Goal: Transaction & Acquisition: Book appointment/travel/reservation

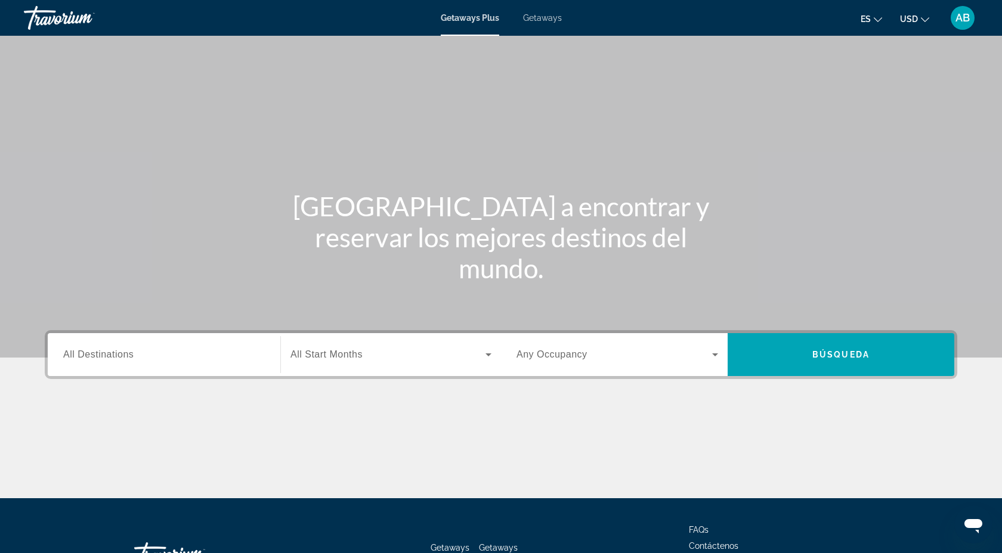
click at [538, 16] on span "Getaways" at bounding box center [542, 18] width 39 height 10
click at [105, 354] on span "All Destinations" at bounding box center [98, 354] width 70 height 10
click at [105, 354] on input "Destination All Destinations" at bounding box center [164, 355] width 202 height 14
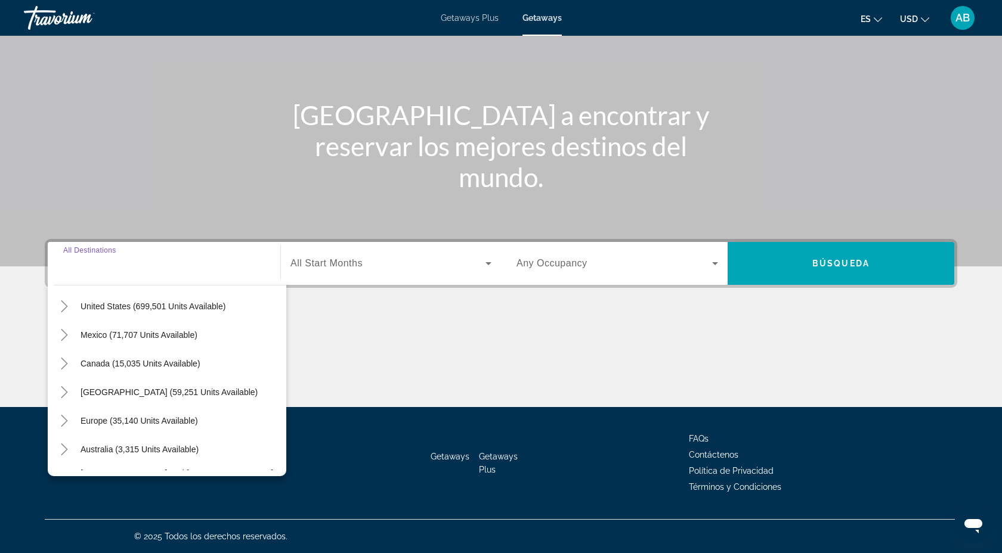
scroll to position [29, 0]
click at [101, 336] on span "Mexico (71,707 units available)" at bounding box center [138, 335] width 117 height 10
type input "**********"
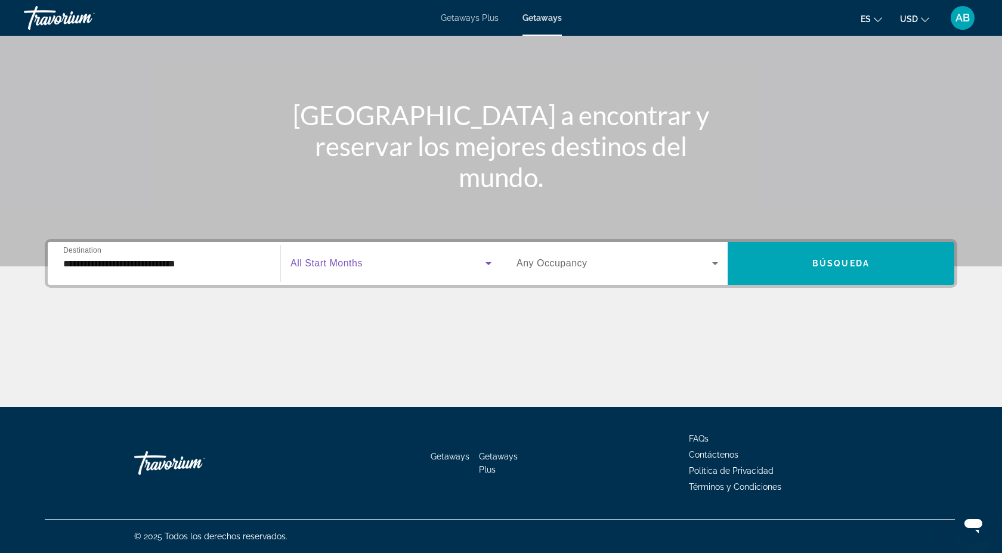
click at [401, 270] on span "Search widget" at bounding box center [387, 263] width 195 height 14
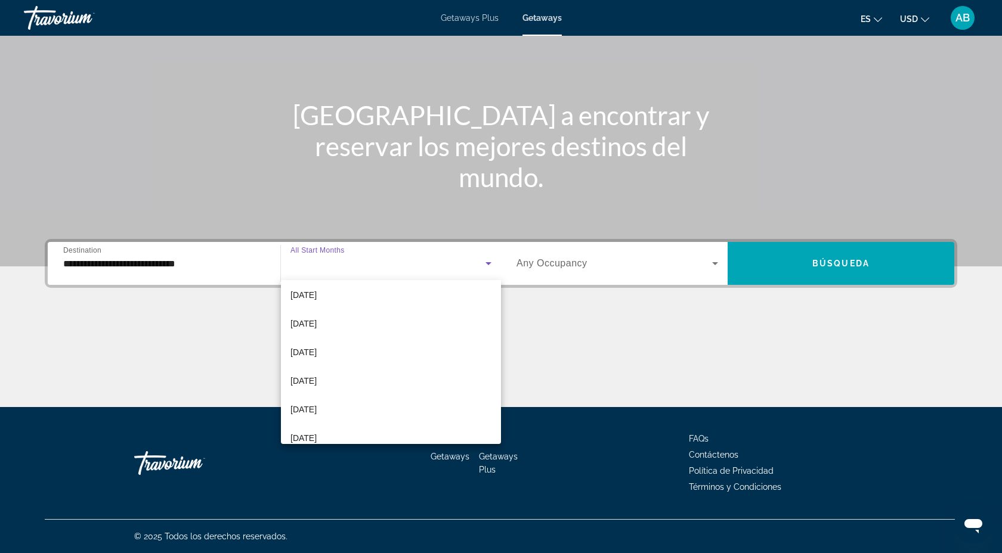
scroll to position [183, 0]
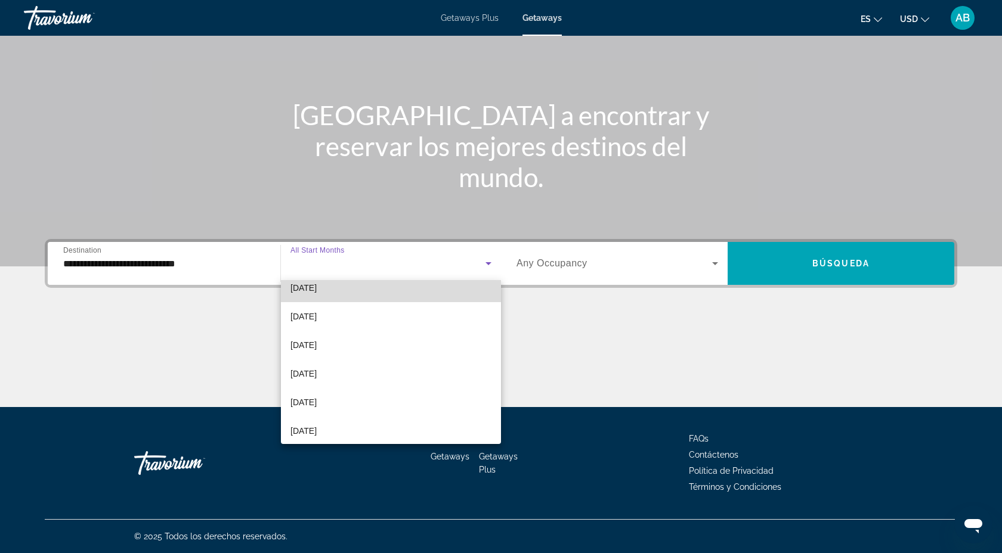
click at [347, 289] on mat-option "[DATE]" at bounding box center [391, 288] width 220 height 29
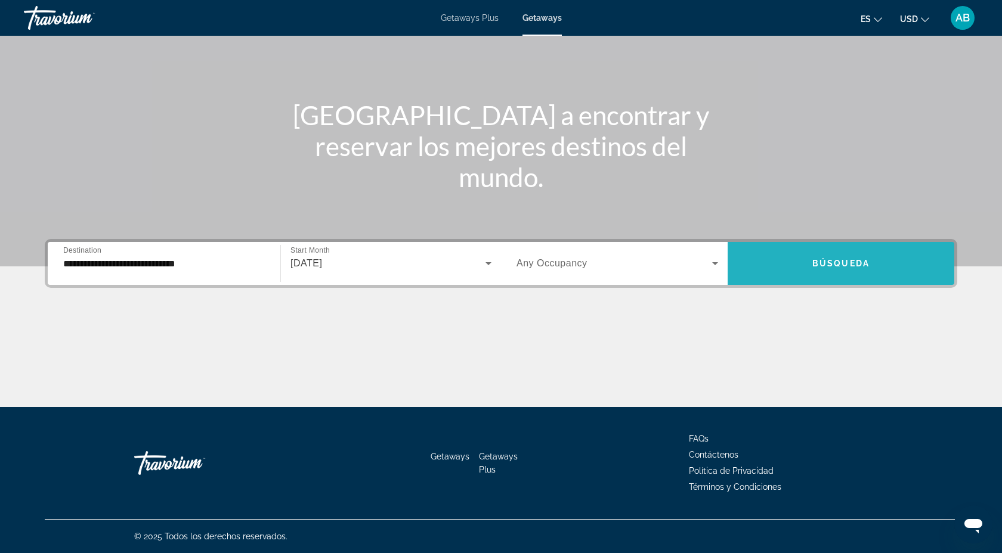
click at [816, 253] on span "Search widget" at bounding box center [840, 263] width 227 height 29
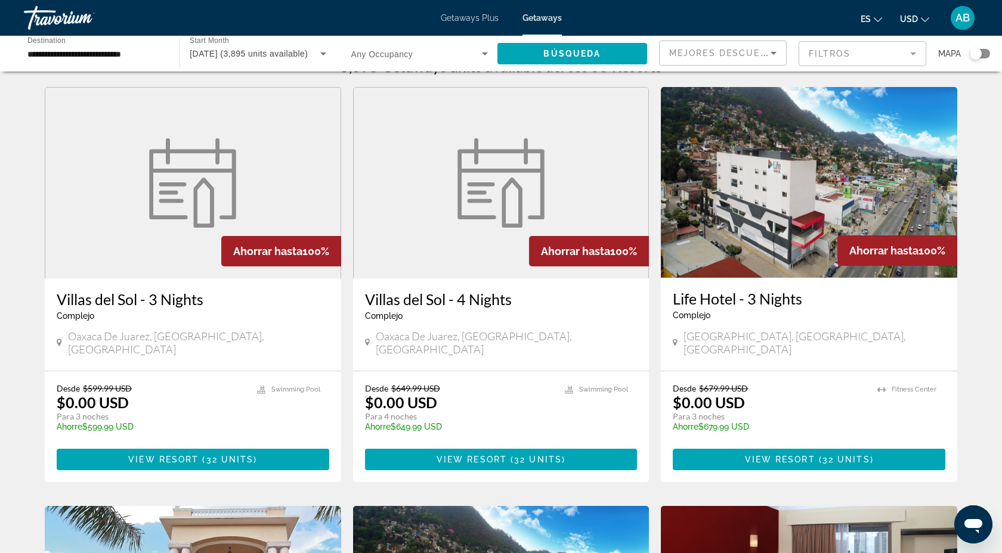
scroll to position [20, 0]
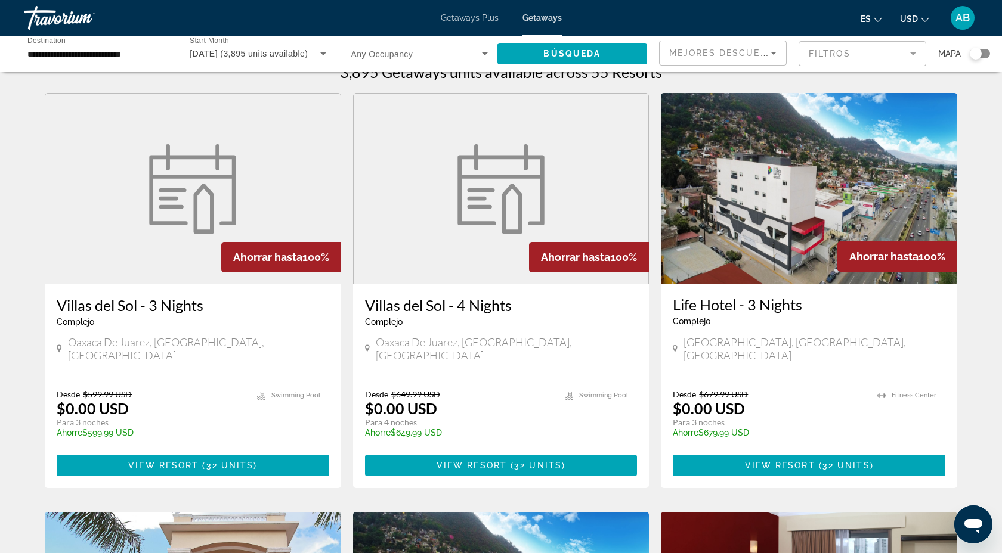
click at [913, 54] on mat-form-field "Filtros" at bounding box center [862, 53] width 128 height 25
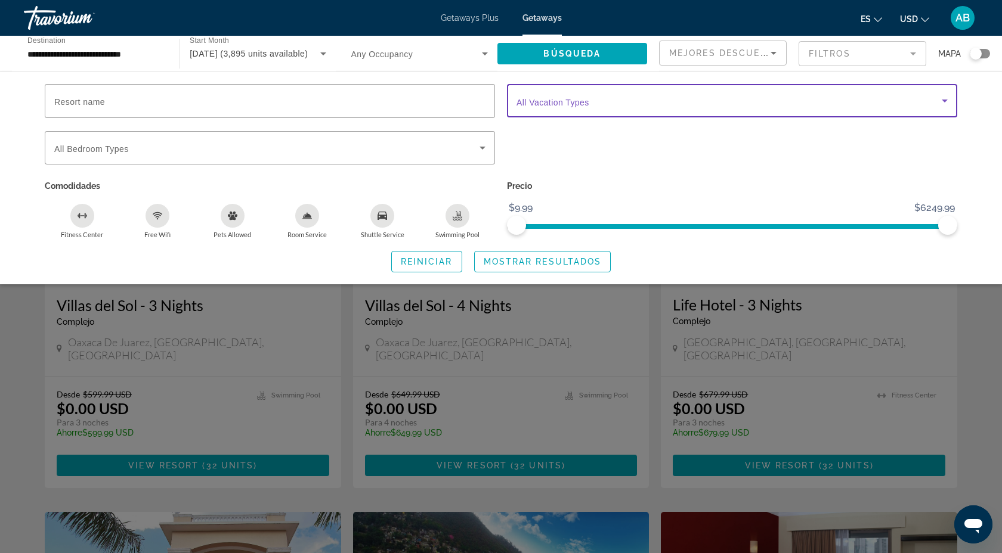
click at [898, 103] on span "Search widget" at bounding box center [728, 101] width 425 height 14
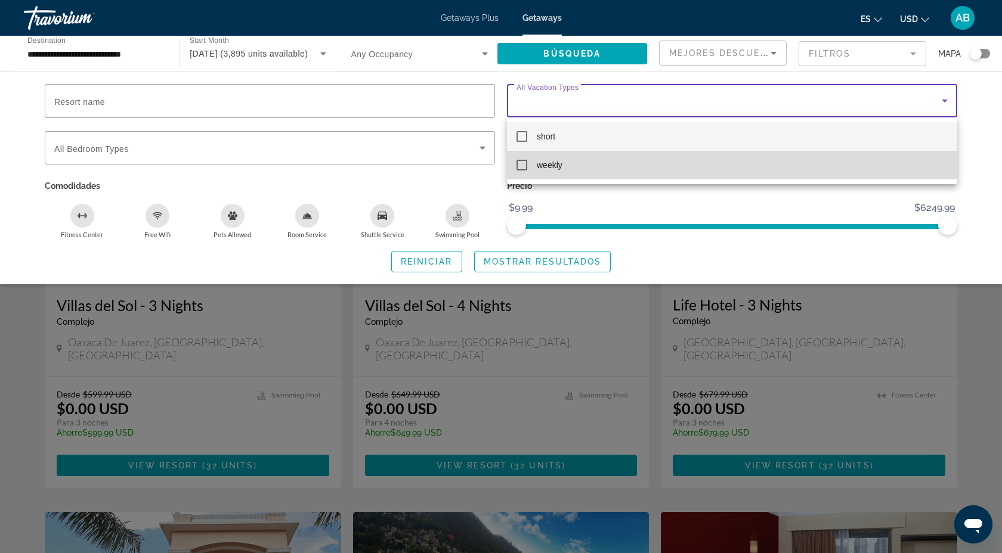
click at [524, 167] on mat-pseudo-checkbox at bounding box center [521, 165] width 11 height 11
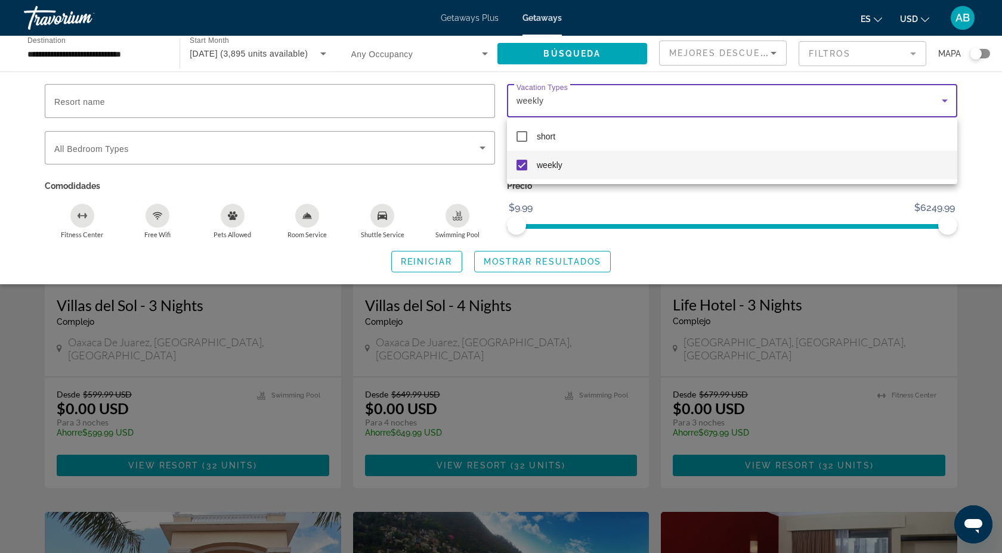
click at [851, 249] on div at bounding box center [501, 276] width 1002 height 553
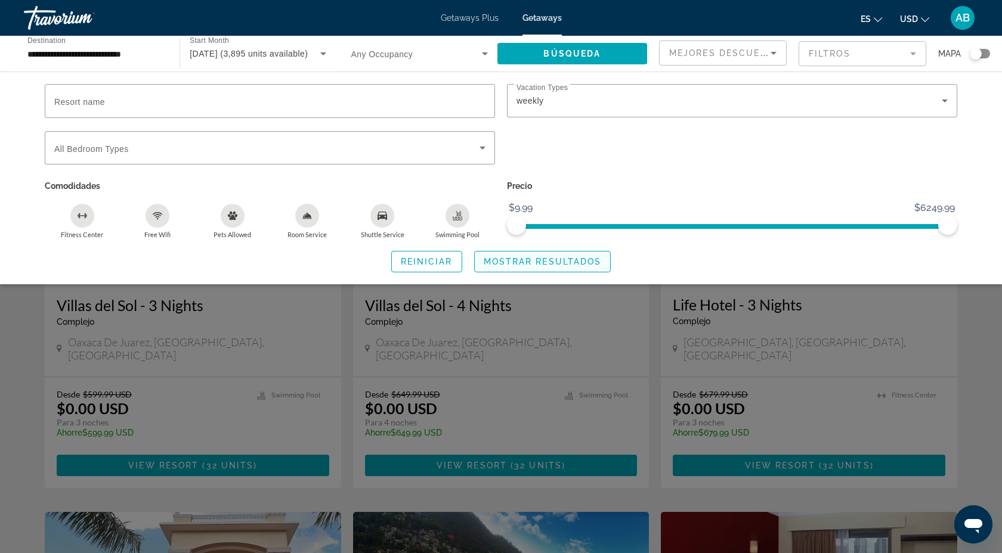
click at [582, 255] on span "Search widget" at bounding box center [543, 261] width 136 height 29
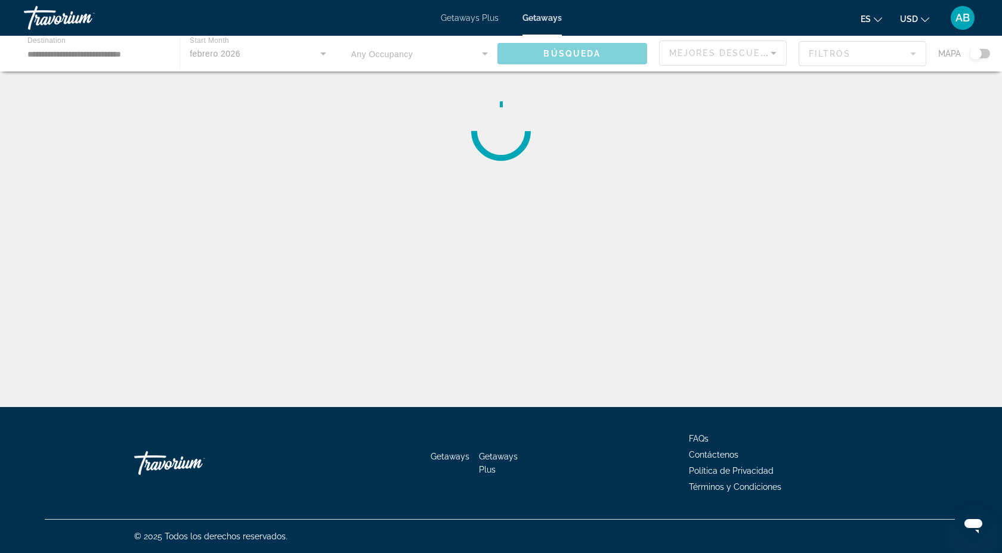
click at [582, 255] on div "**********" at bounding box center [501, 286] width 1002 height 407
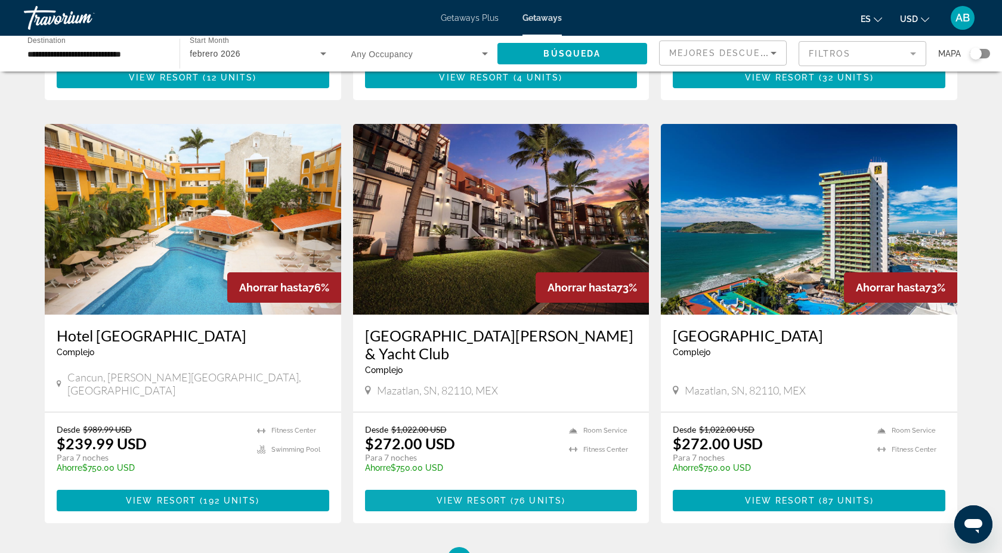
scroll to position [1295, 0]
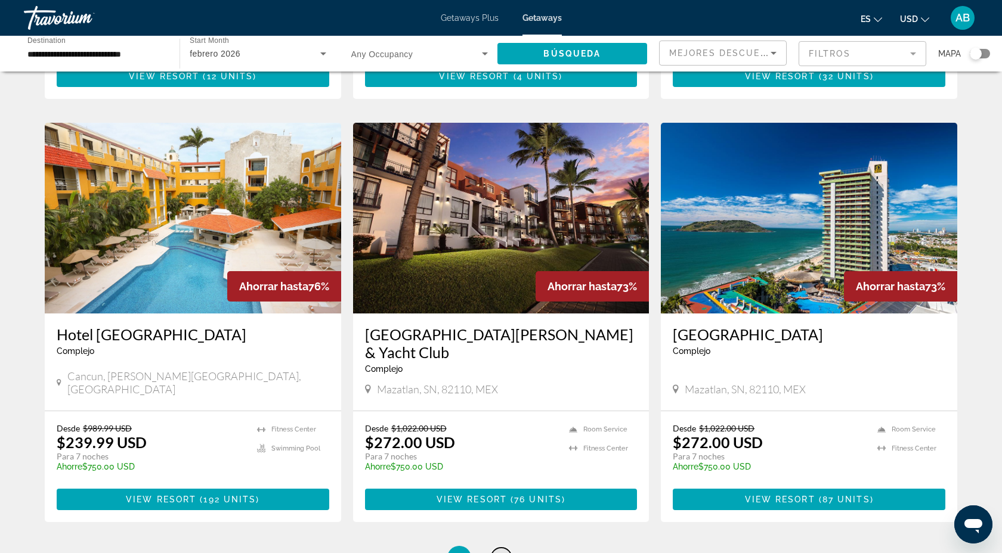
click at [495, 548] on link "page 2" at bounding box center [501, 558] width 21 height 21
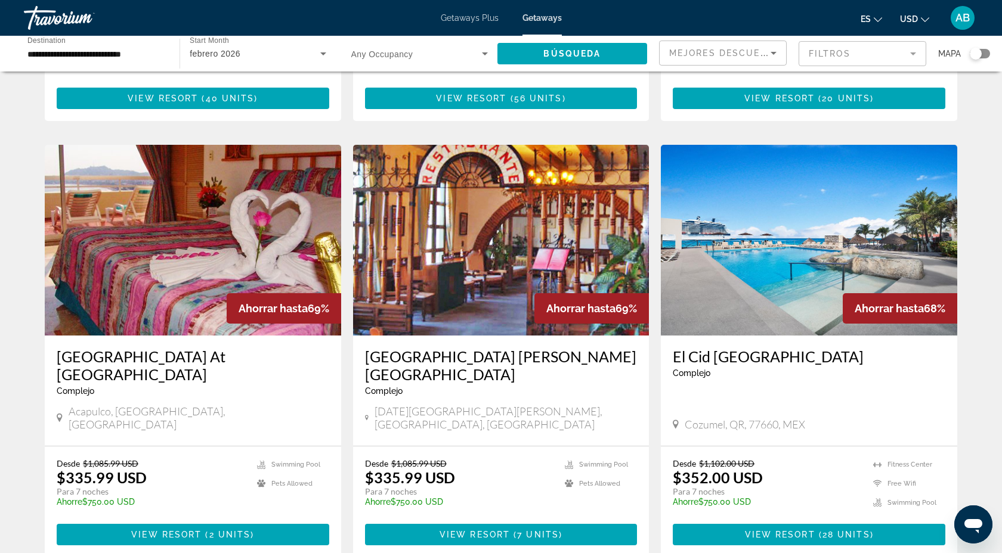
scroll to position [390, 0]
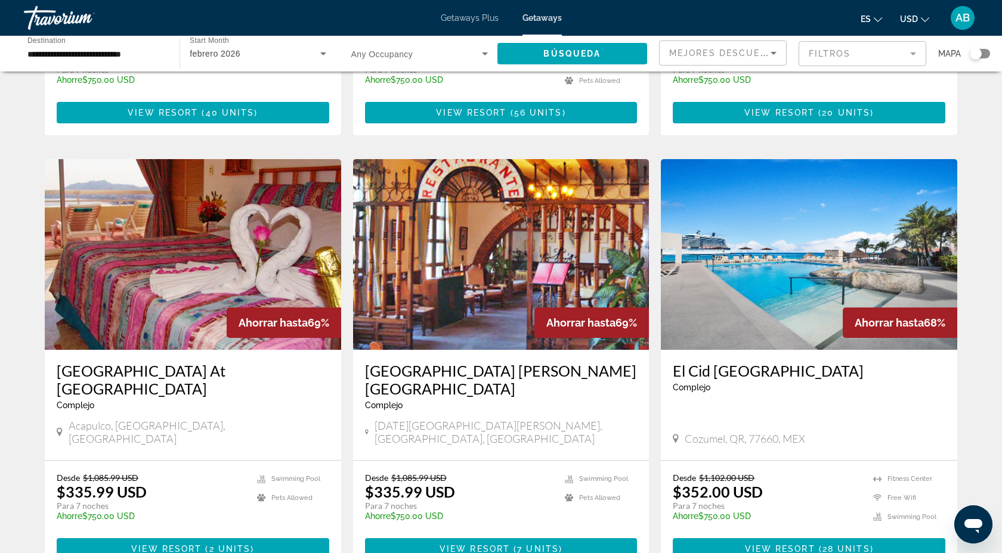
click at [60, 50] on input "**********" at bounding box center [95, 54] width 137 height 14
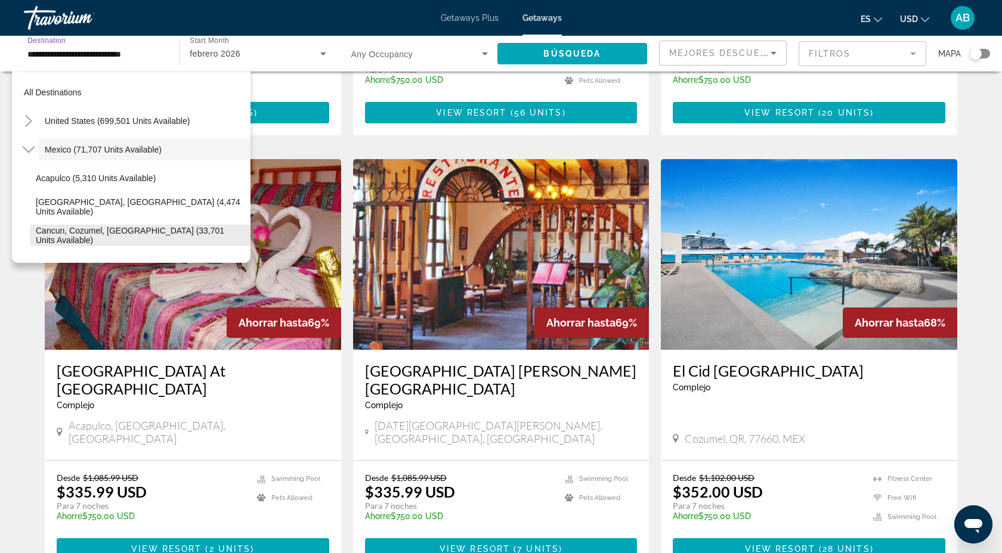
click at [70, 235] on span "Cancun, Cozumel, [GEOGRAPHIC_DATA] (33,701 units available)" at bounding box center [140, 235] width 209 height 19
type input "**********"
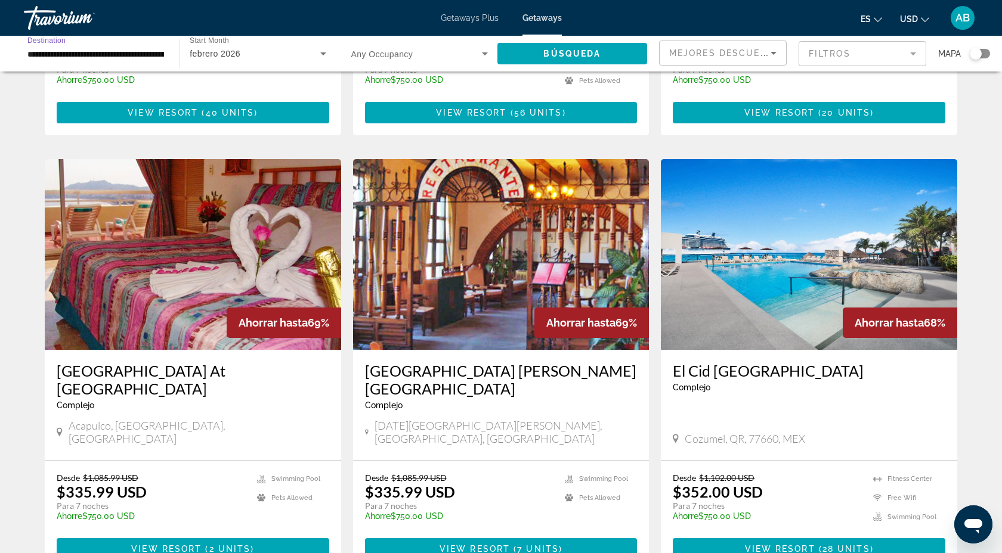
click at [124, 51] on input "**********" at bounding box center [95, 54] width 137 height 14
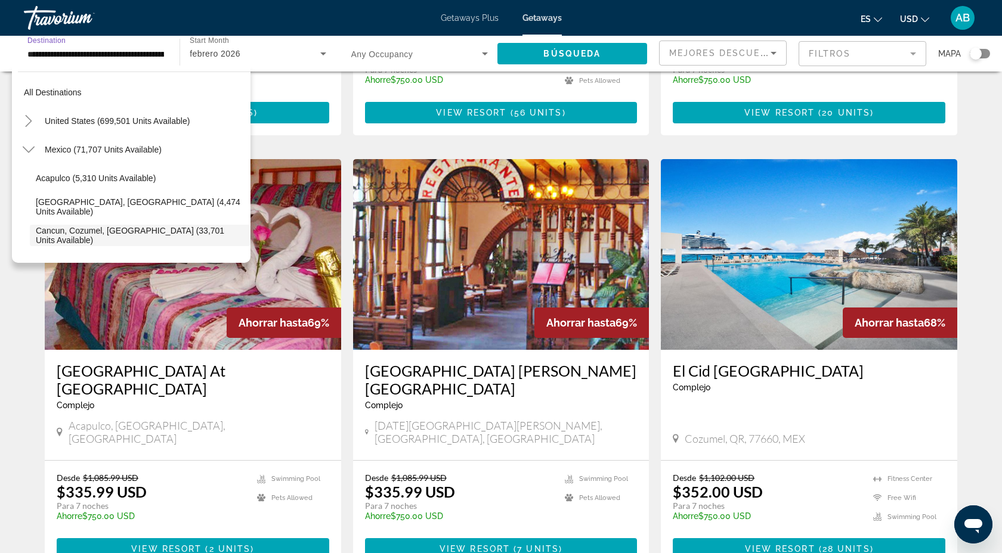
scroll to position [71, 0]
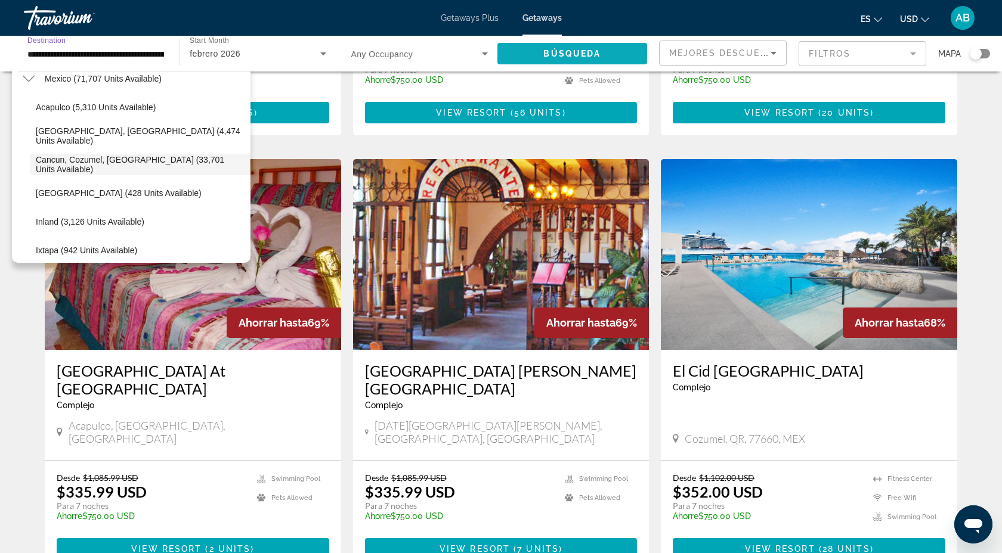
click at [577, 57] on span "Búsqueda" at bounding box center [571, 54] width 57 height 10
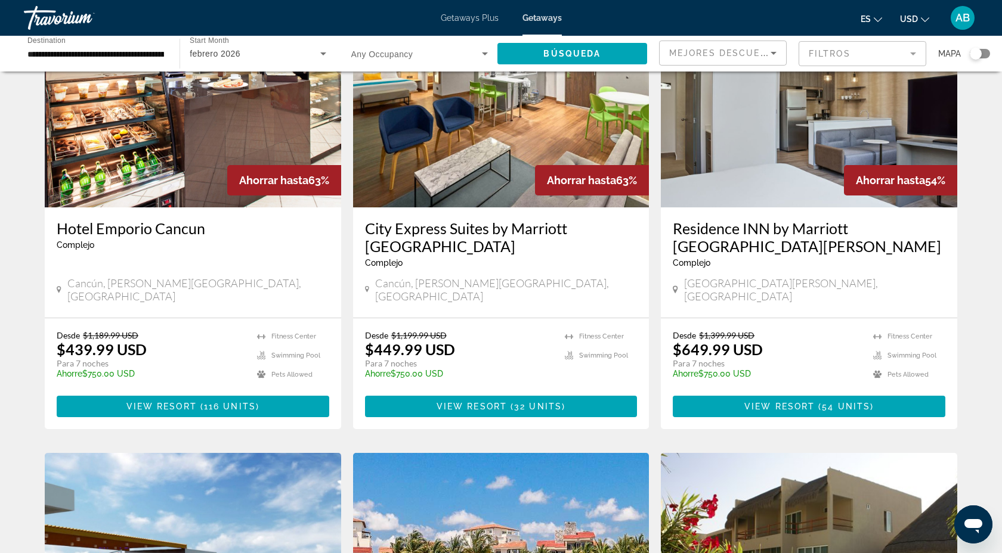
scroll to position [521, 0]
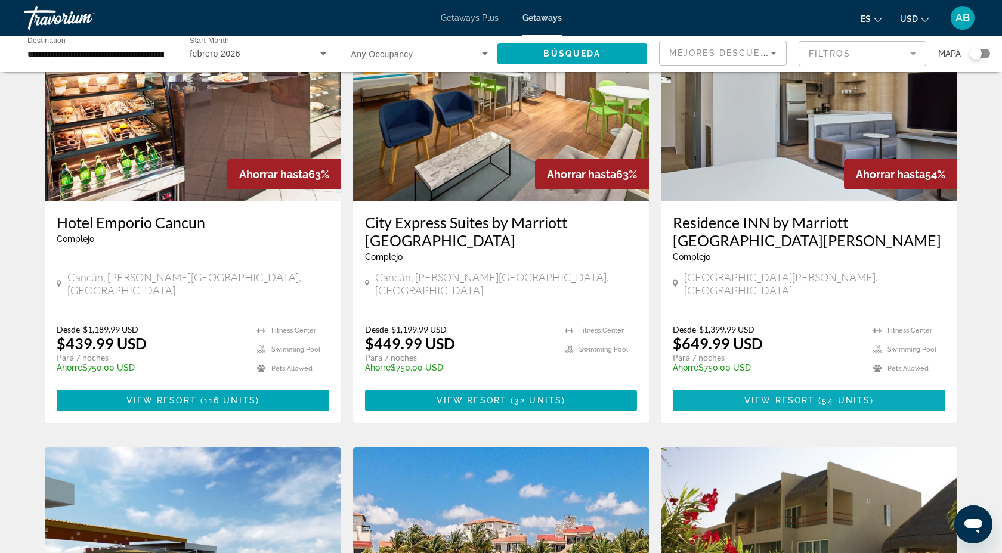
click at [832, 396] on span "54 units" at bounding box center [846, 401] width 48 height 10
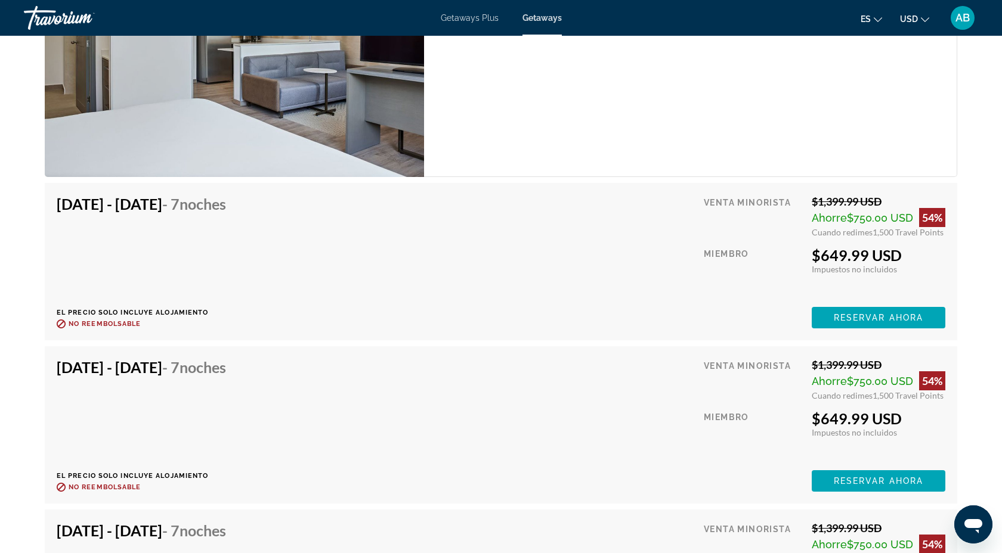
scroll to position [2273, 0]
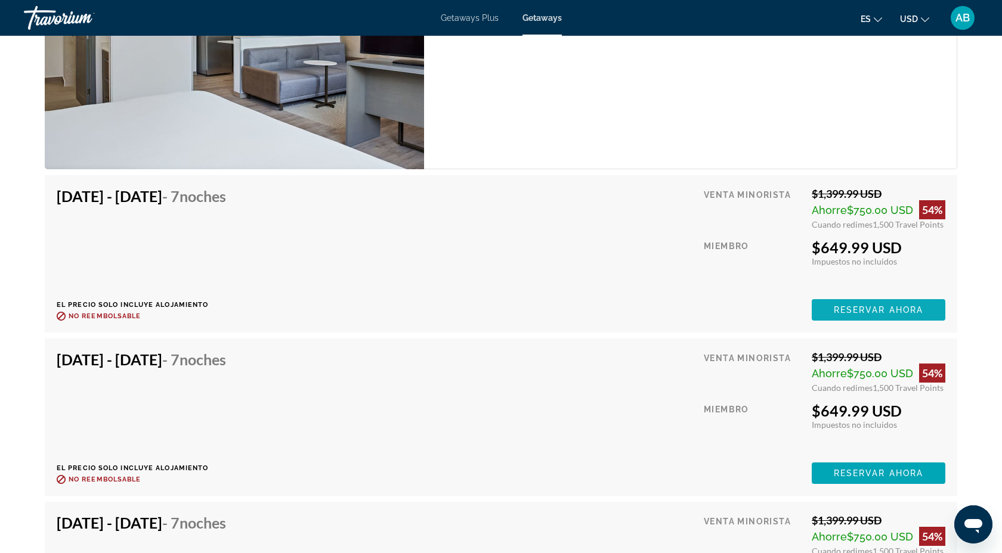
click at [859, 305] on span "Reservar ahora" at bounding box center [877, 310] width 89 height 10
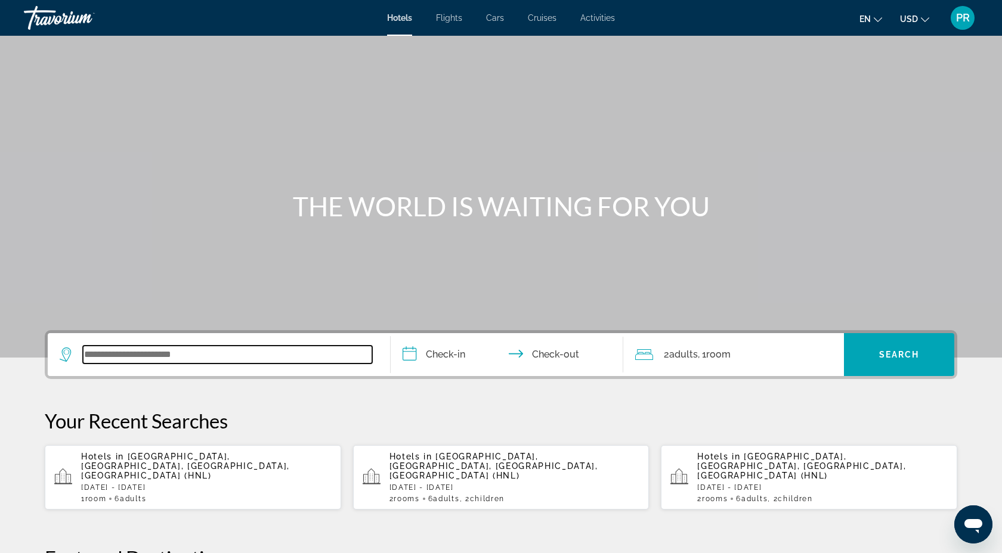
click at [180, 357] on input "Search widget" at bounding box center [227, 355] width 289 height 18
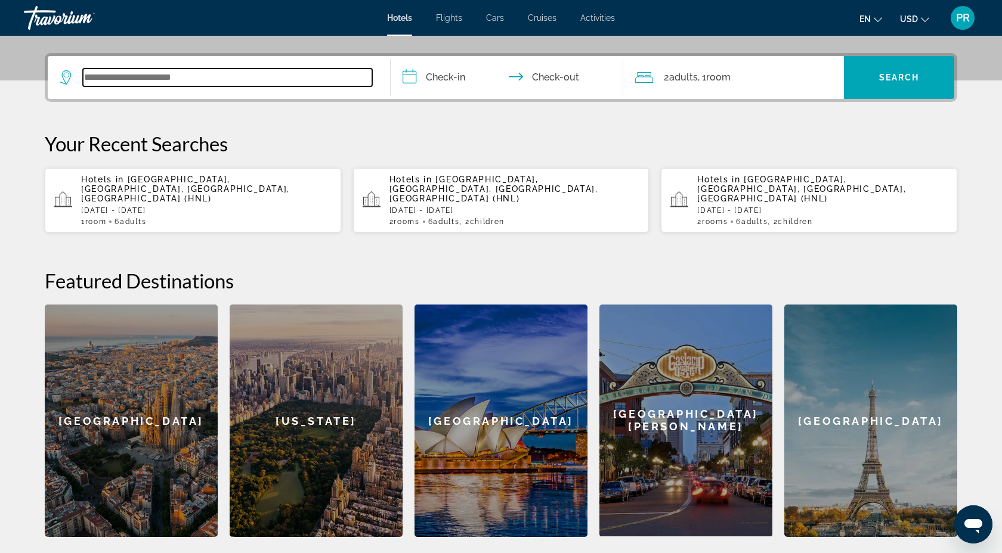
scroll to position [292, 0]
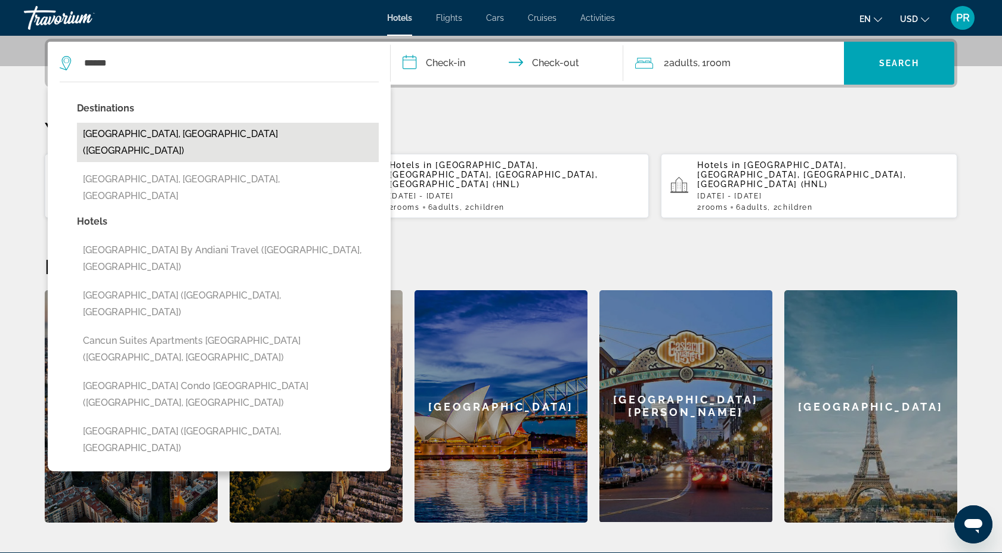
click at [170, 132] on button "Cancun, Mexico (CUN)" at bounding box center [228, 142] width 302 height 39
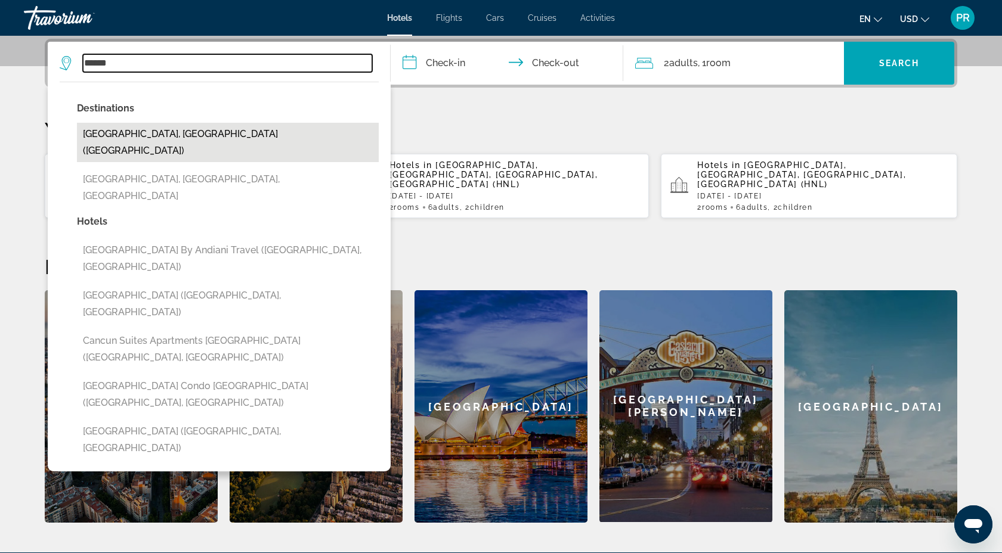
type input "**********"
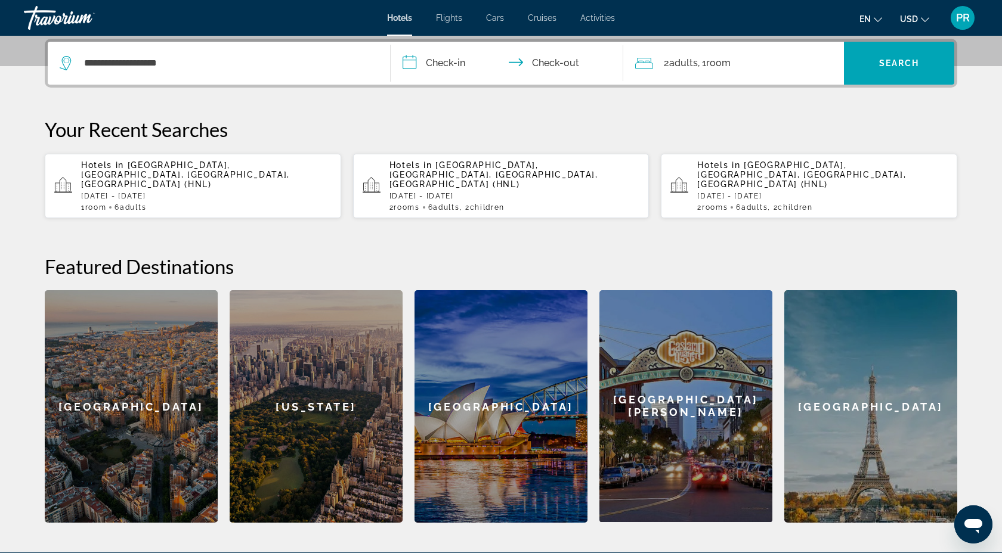
click at [429, 62] on input "**********" at bounding box center [508, 65] width 237 height 47
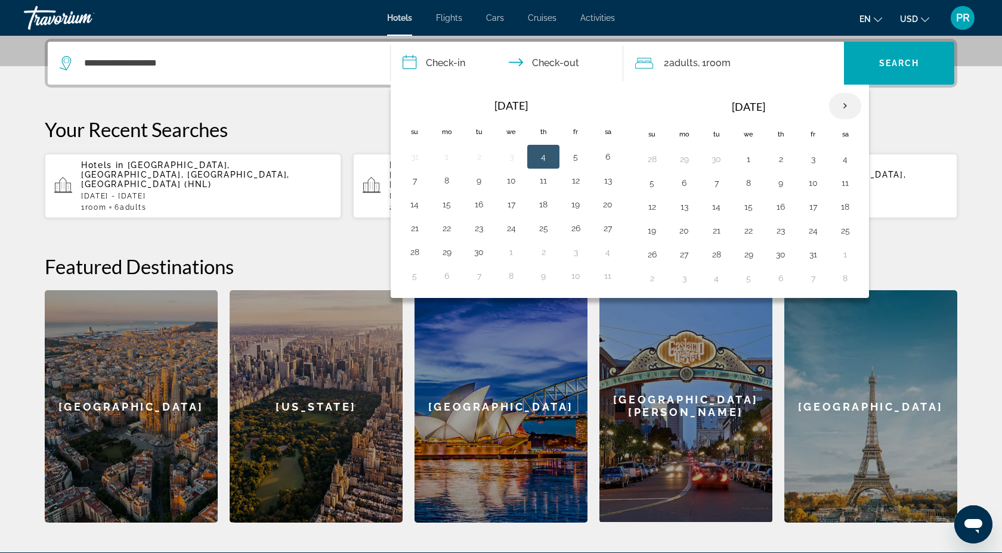
click at [848, 108] on th "Next month" at bounding box center [845, 106] width 32 height 26
click at [749, 179] on button "10" at bounding box center [748, 183] width 19 height 17
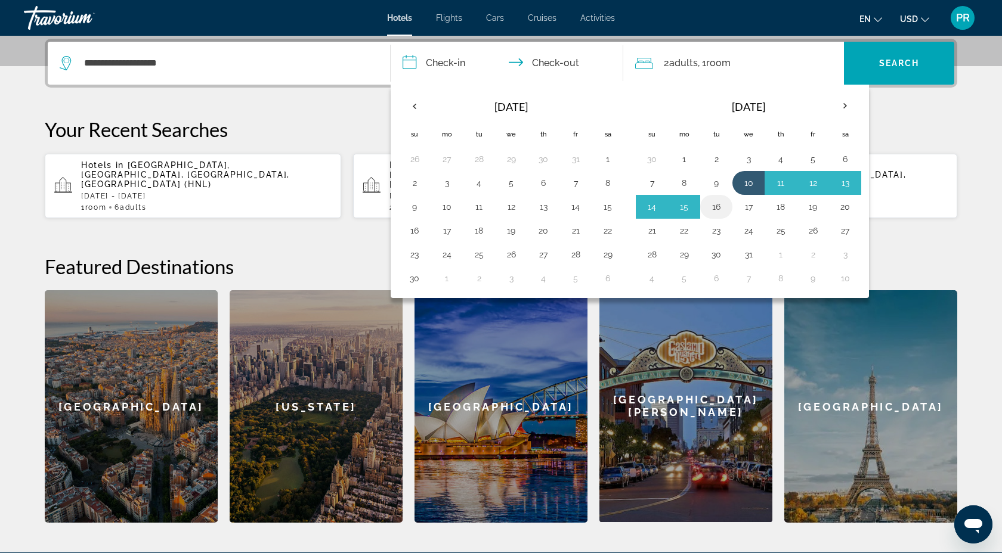
click at [717, 206] on button "16" at bounding box center [715, 207] width 19 height 17
type input "**********"
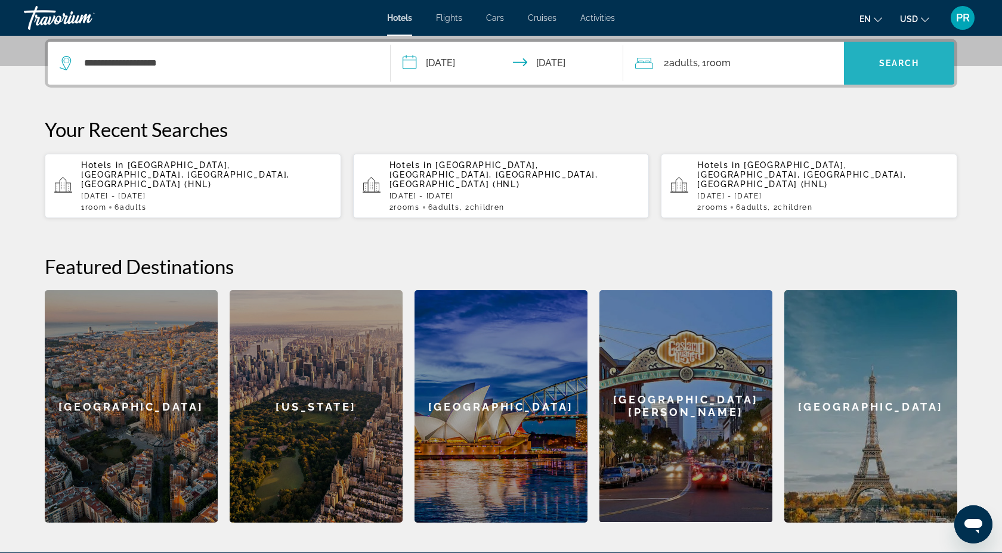
click at [887, 64] on span "Search" at bounding box center [899, 63] width 41 height 10
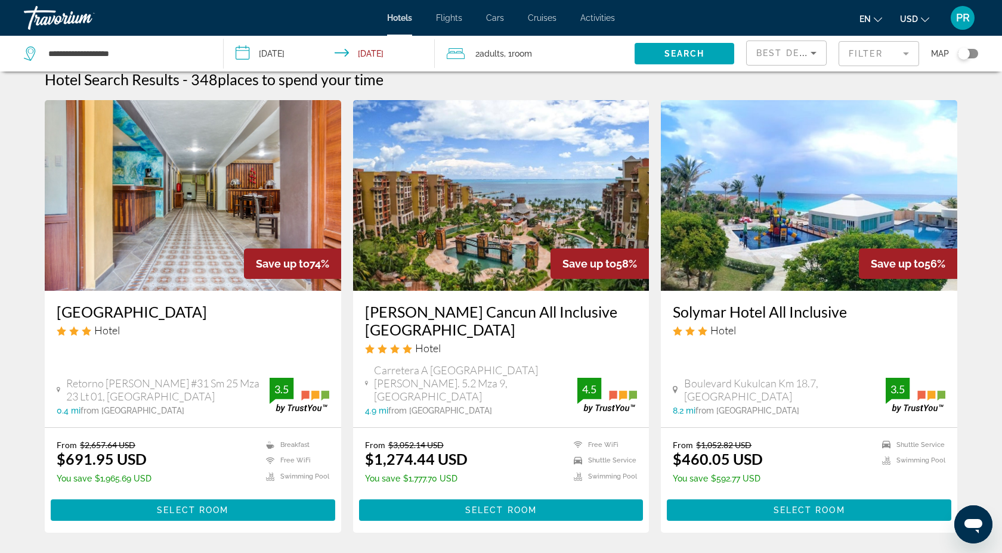
scroll to position [14, 0]
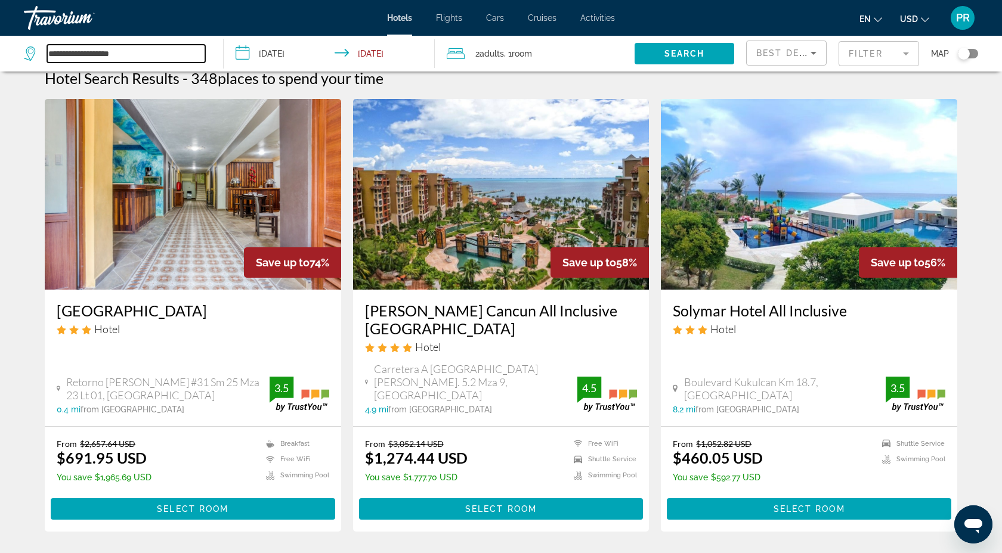
click at [137, 56] on input "**********" at bounding box center [126, 54] width 158 height 18
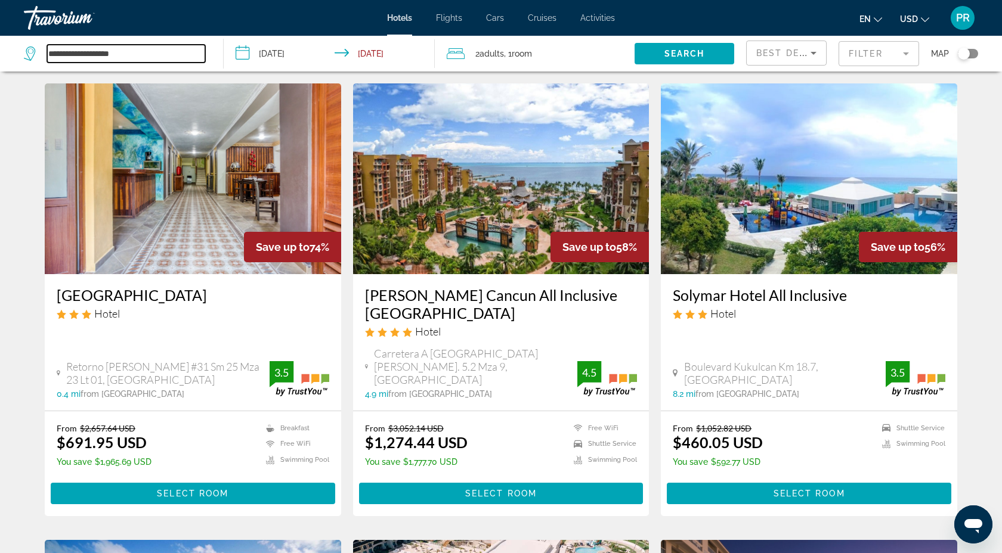
scroll to position [0, 0]
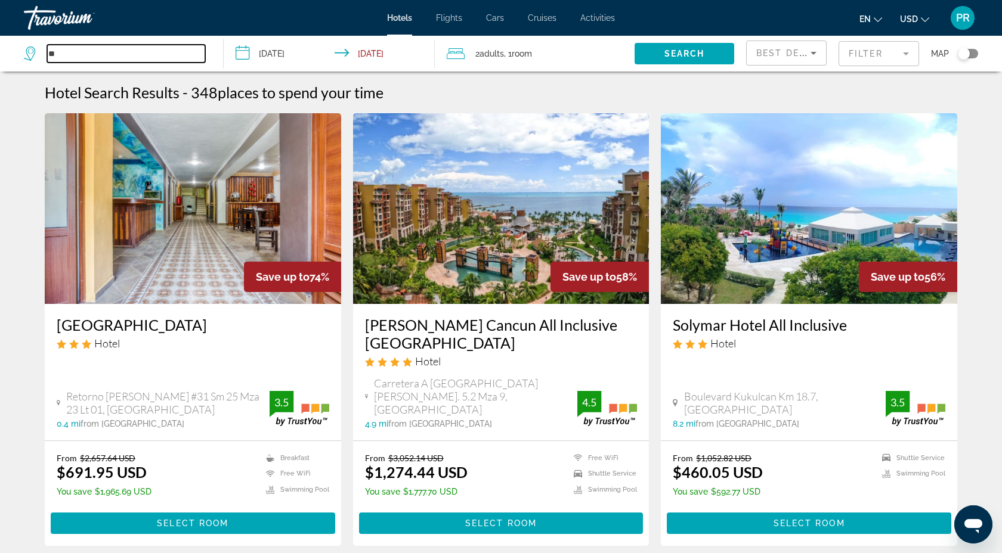
type input "*"
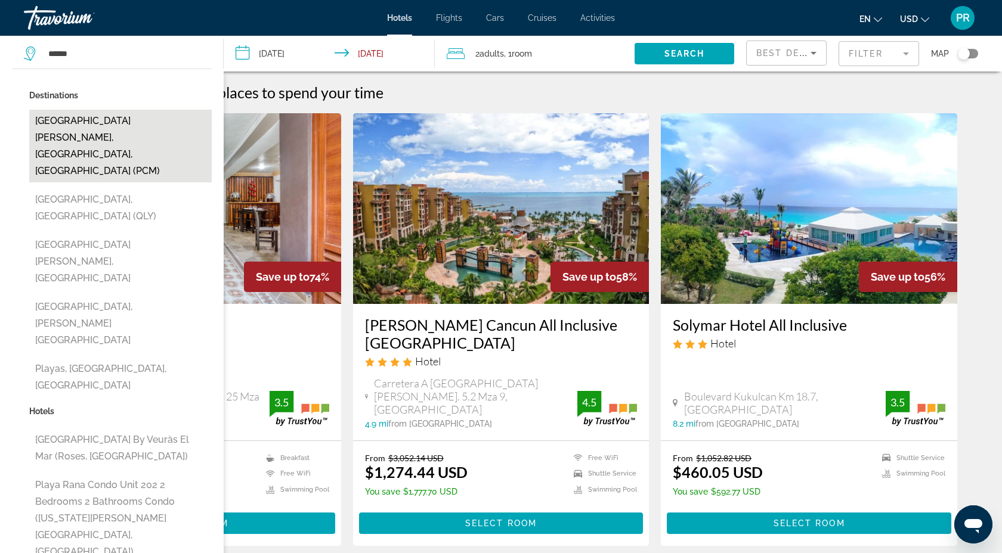
click at [111, 136] on button "Playa Del Carmen, Riviera Maya, Mexico (PCM)" at bounding box center [120, 146] width 182 height 73
type input "**********"
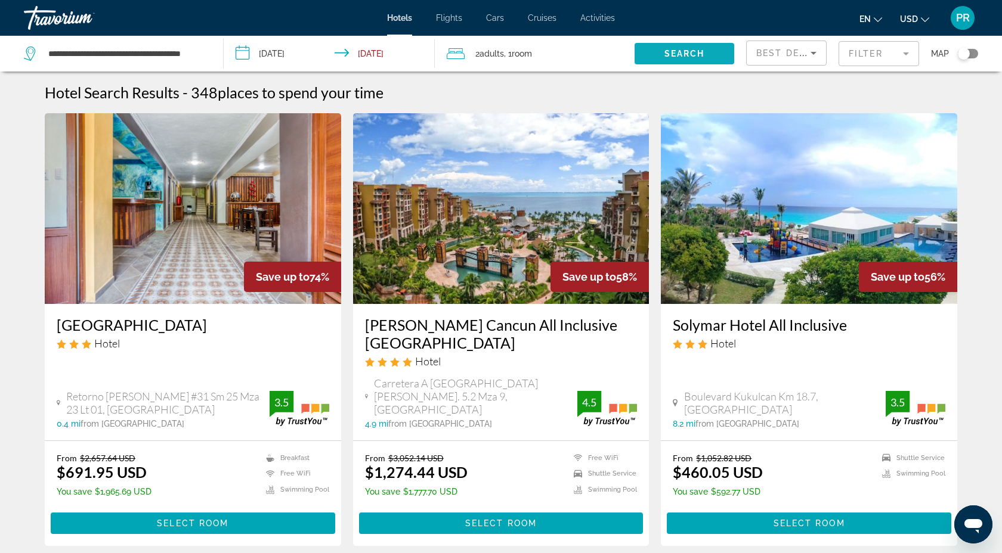
click at [662, 54] on span "Search widget" at bounding box center [684, 53] width 100 height 29
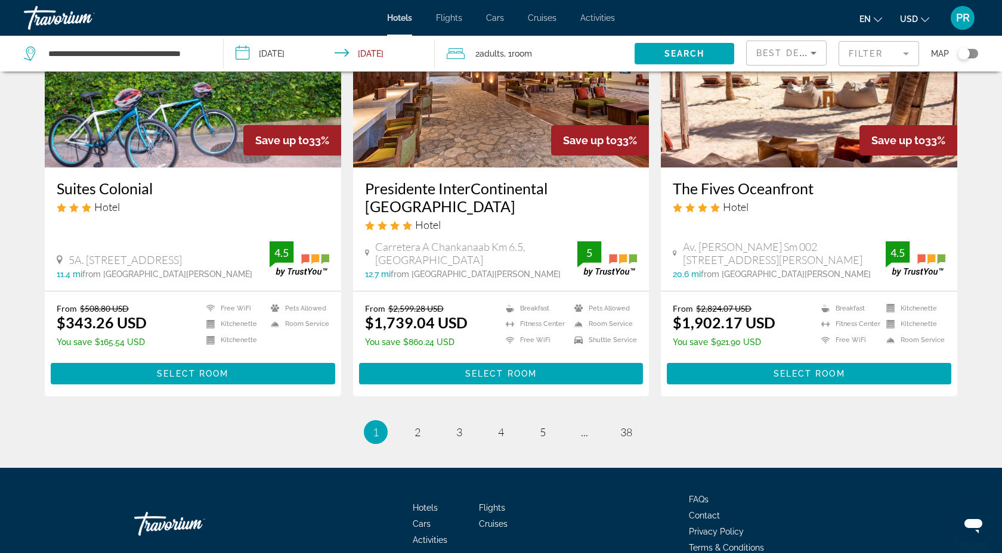
scroll to position [1462, 0]
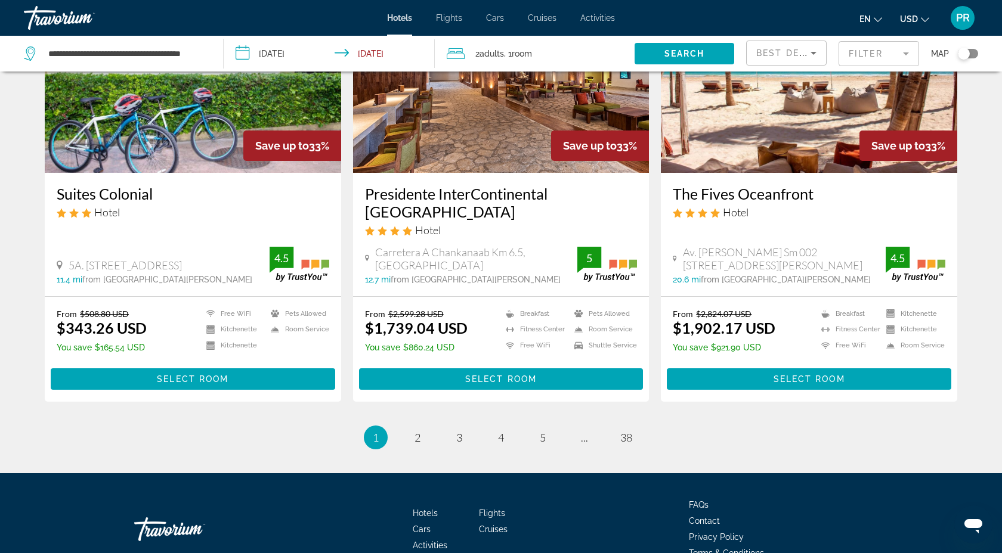
click at [905, 54] on mat-form-field "Filter" at bounding box center [878, 53] width 80 height 25
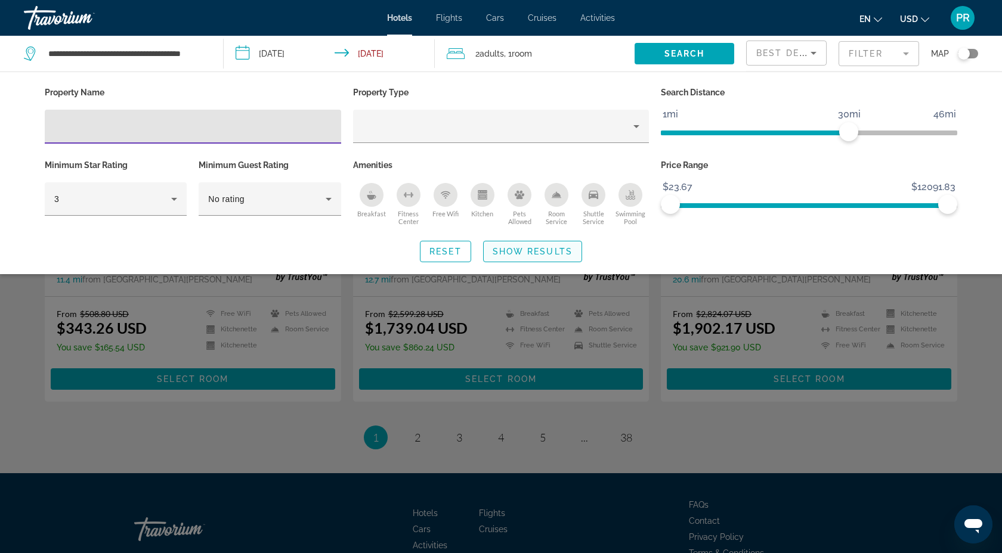
click at [546, 243] on span "Search widget" at bounding box center [533, 251] width 98 height 29
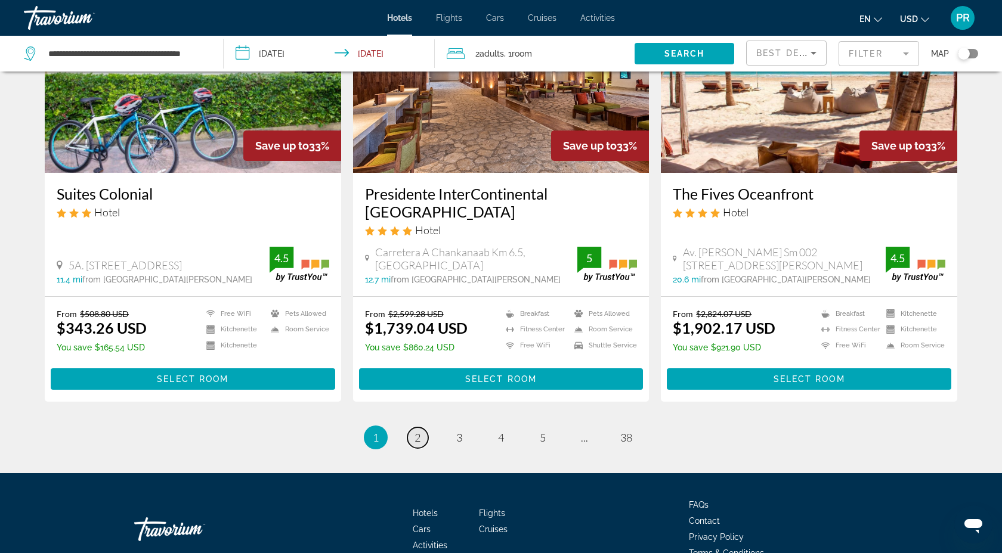
click at [417, 431] on span "2" at bounding box center [417, 437] width 6 height 13
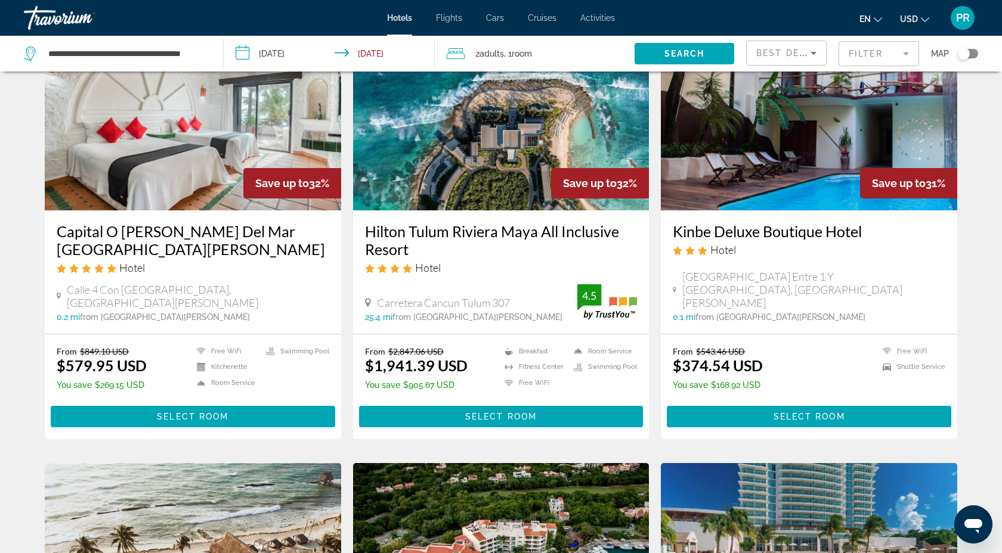
scroll to position [540, 0]
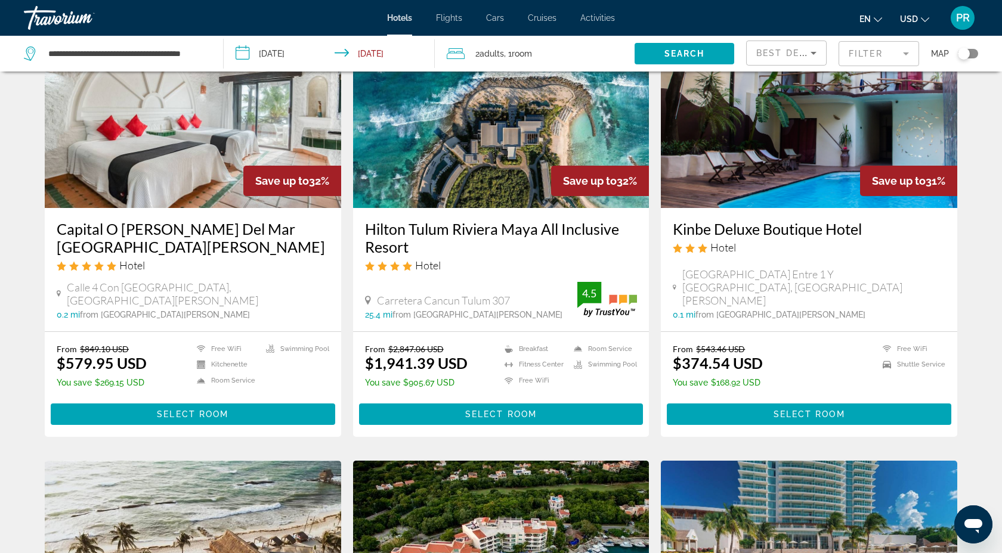
click at [571, 49] on div "2 Adult Adults , 1 Room rooms" at bounding box center [541, 53] width 188 height 17
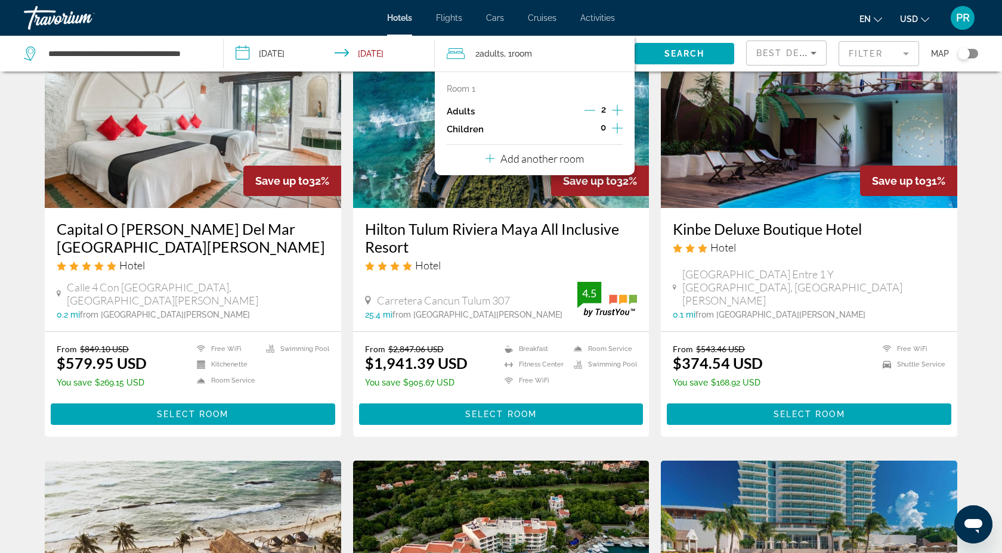
click at [677, 144] on img "Main content" at bounding box center [809, 112] width 296 height 191
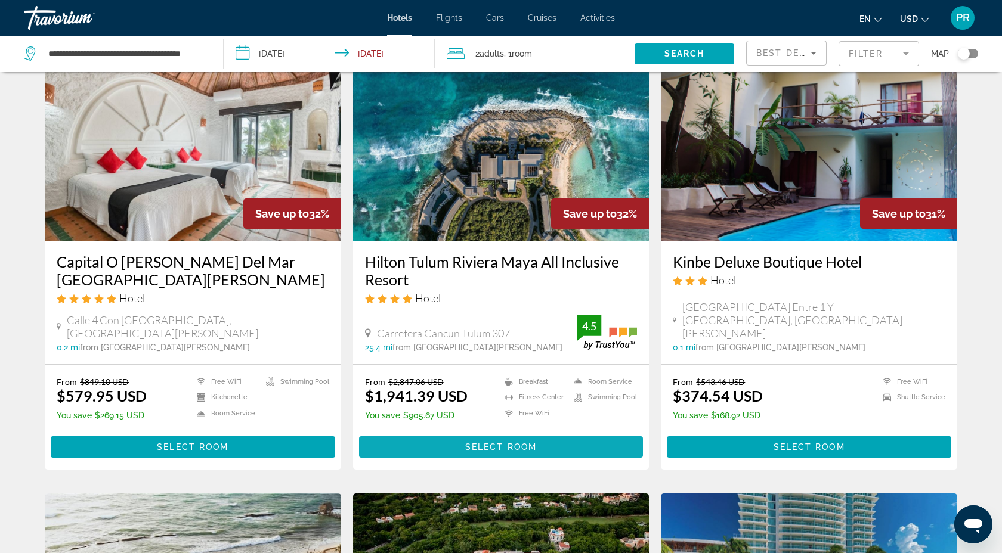
scroll to position [510, 0]
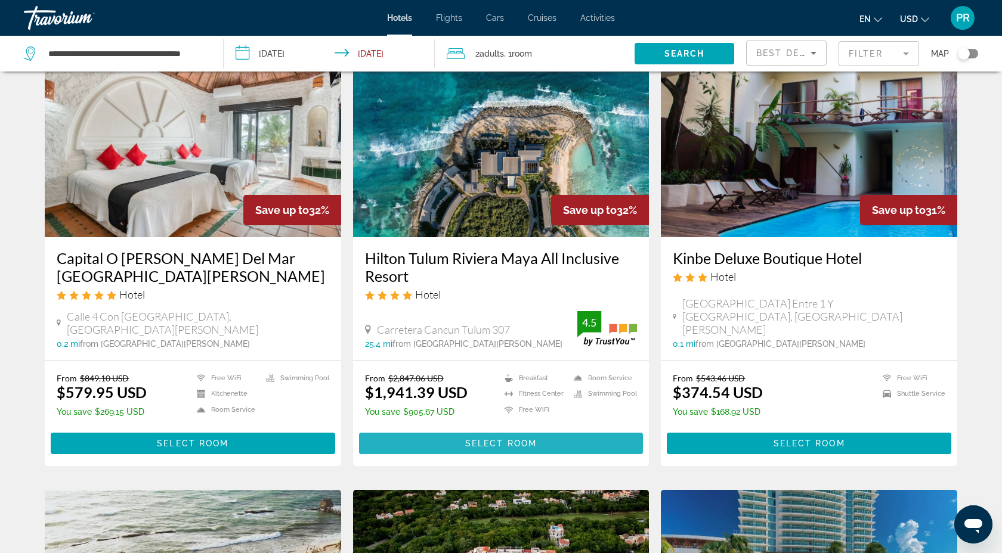
click at [489, 442] on span "Select Room" at bounding box center [501, 444] width 72 height 10
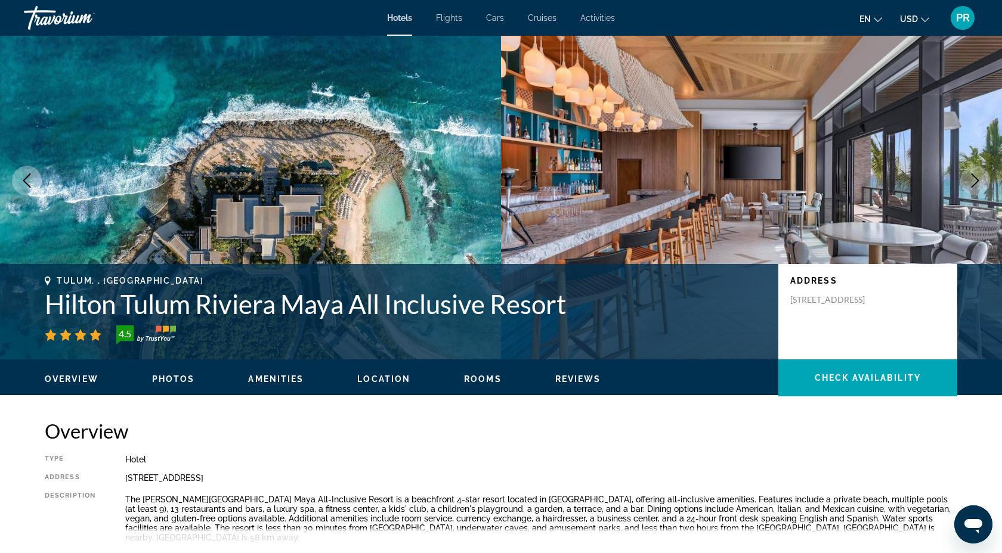
scroll to position [39, 0]
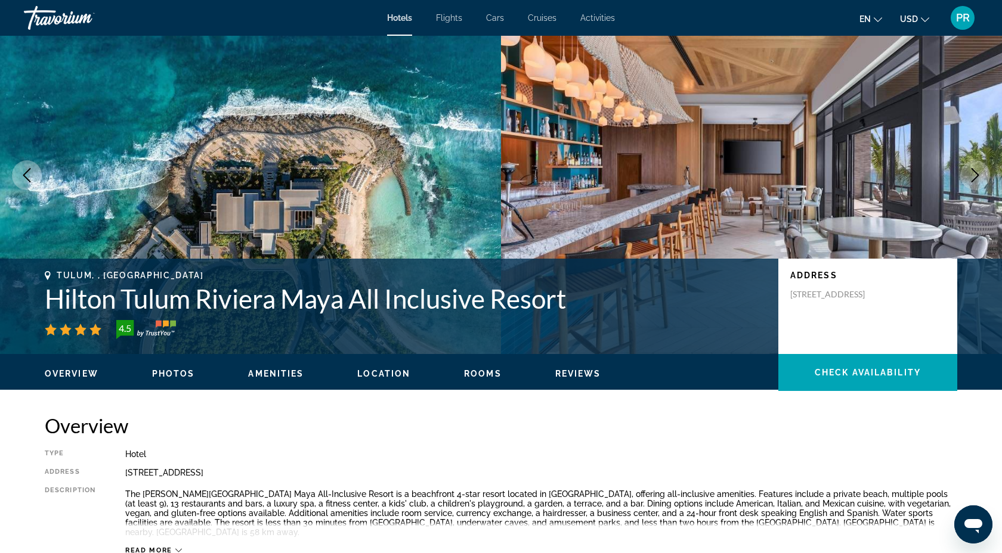
click at [978, 173] on icon "Next image" at bounding box center [975, 175] width 14 height 14
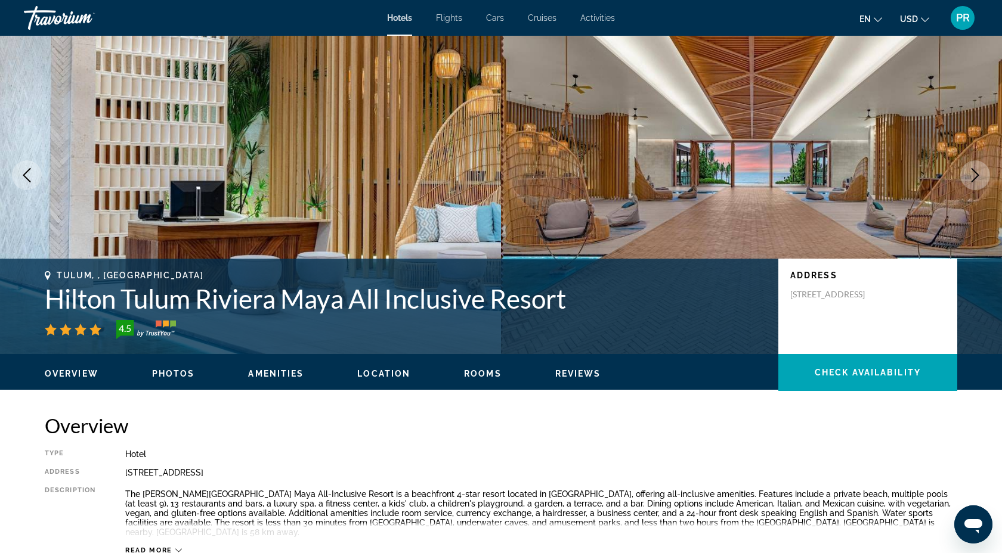
click at [977, 173] on icon "Next image" at bounding box center [975, 175] width 14 height 14
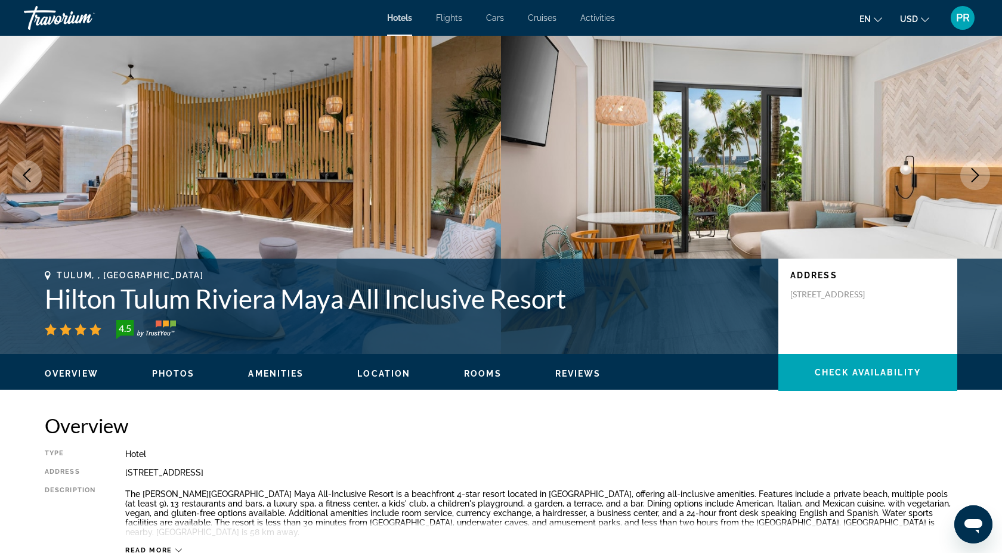
click at [24, 179] on icon "Previous image" at bounding box center [27, 175] width 14 height 14
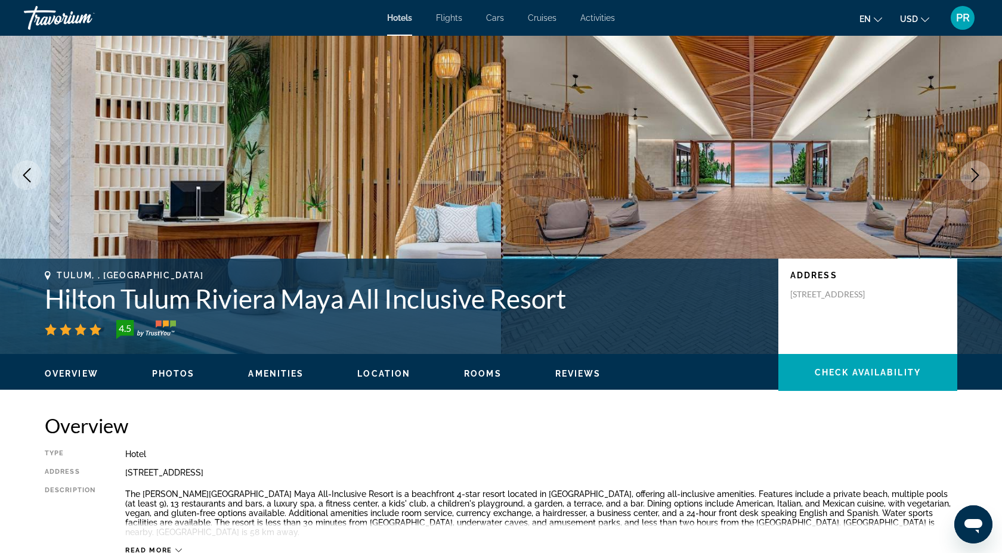
click at [24, 179] on icon "Previous image" at bounding box center [27, 175] width 14 height 14
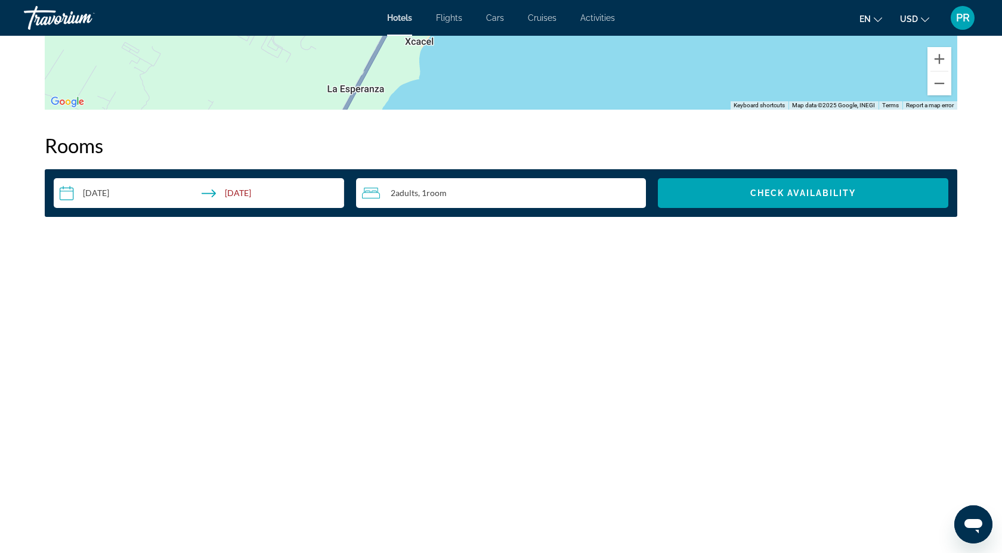
scroll to position [1430, 0]
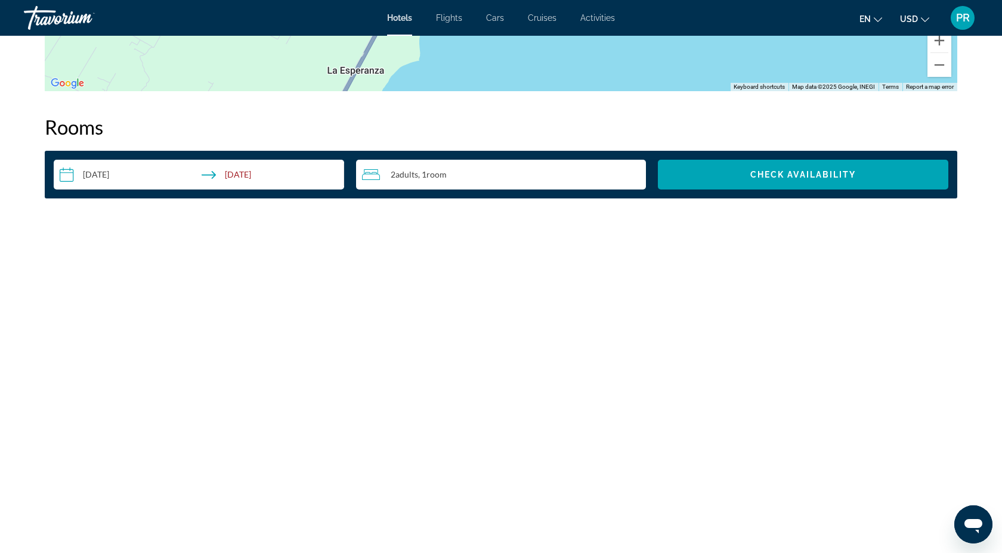
click at [466, 175] on div "2 Adult Adults , 1 Room rooms" at bounding box center [504, 175] width 284 height 14
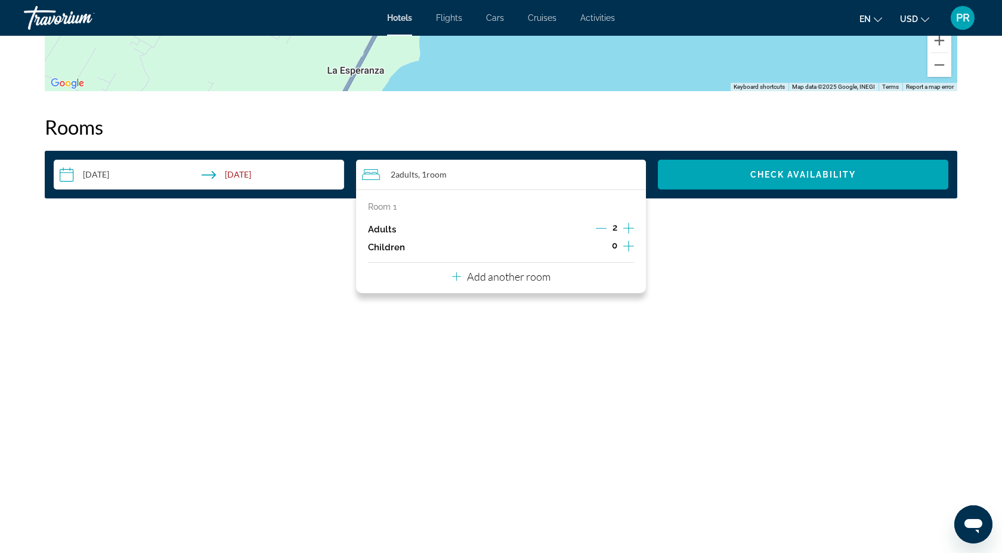
click at [293, 326] on img "Main content" at bounding box center [193, 296] width 296 height 149
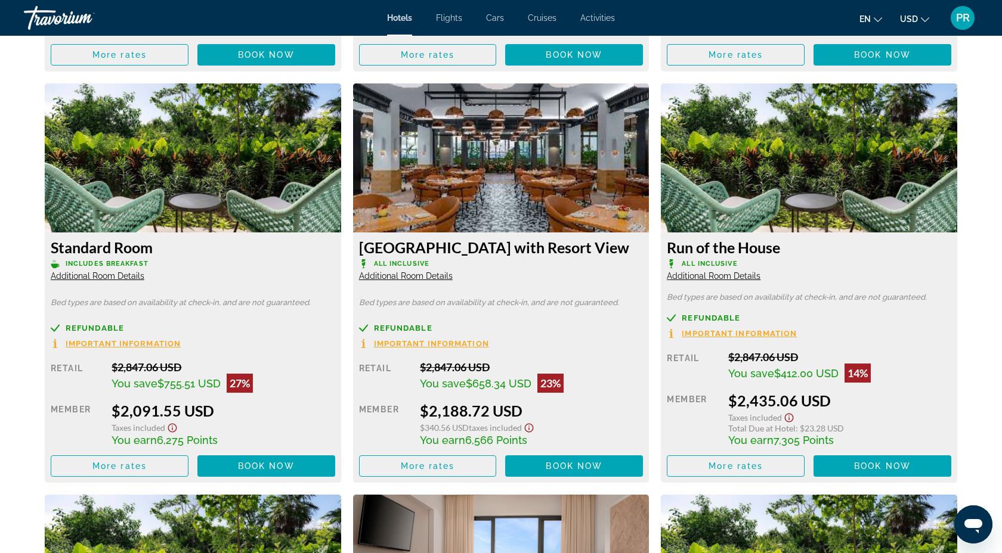
scroll to position [1989, 0]
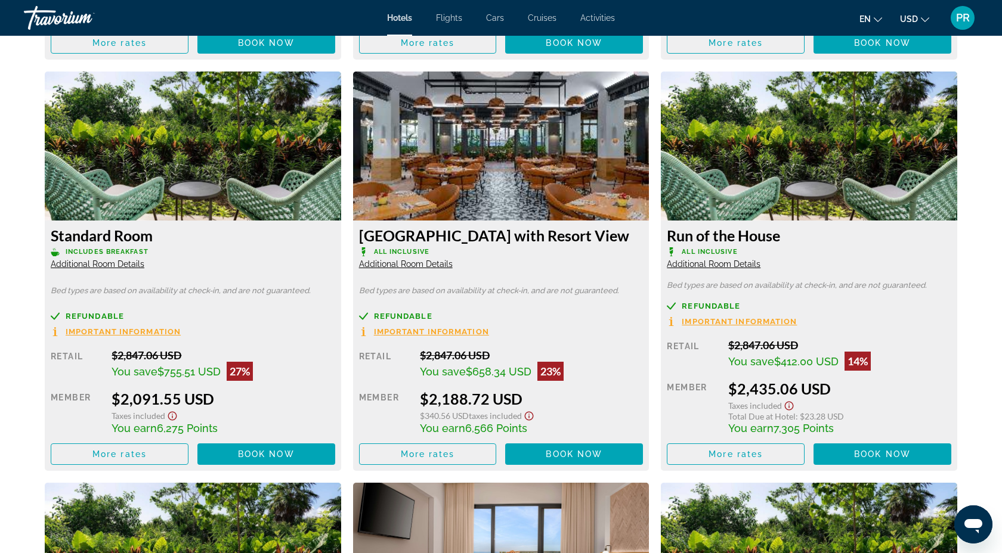
click at [593, 18] on span "Activities" at bounding box center [597, 18] width 35 height 10
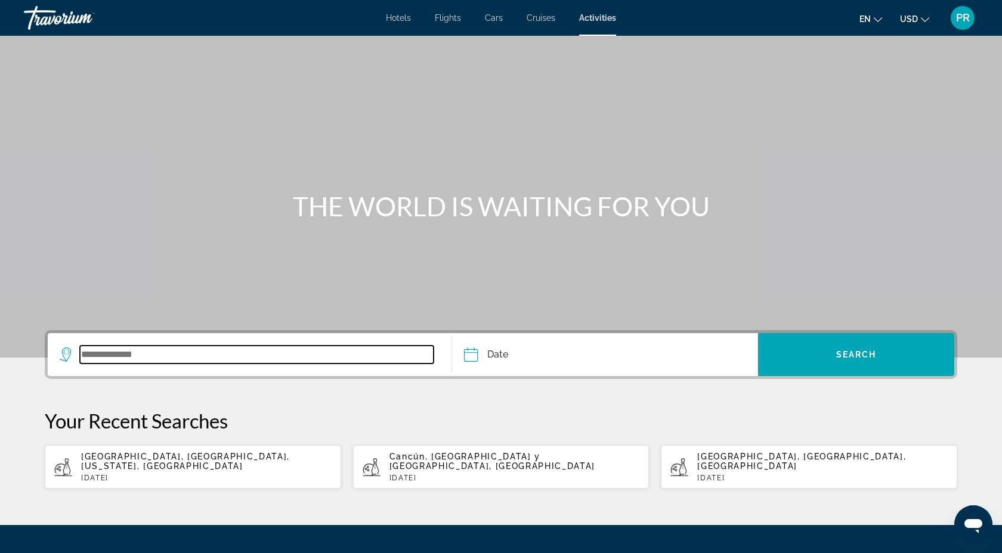
click at [141, 356] on input "Search widget" at bounding box center [257, 355] width 354 height 18
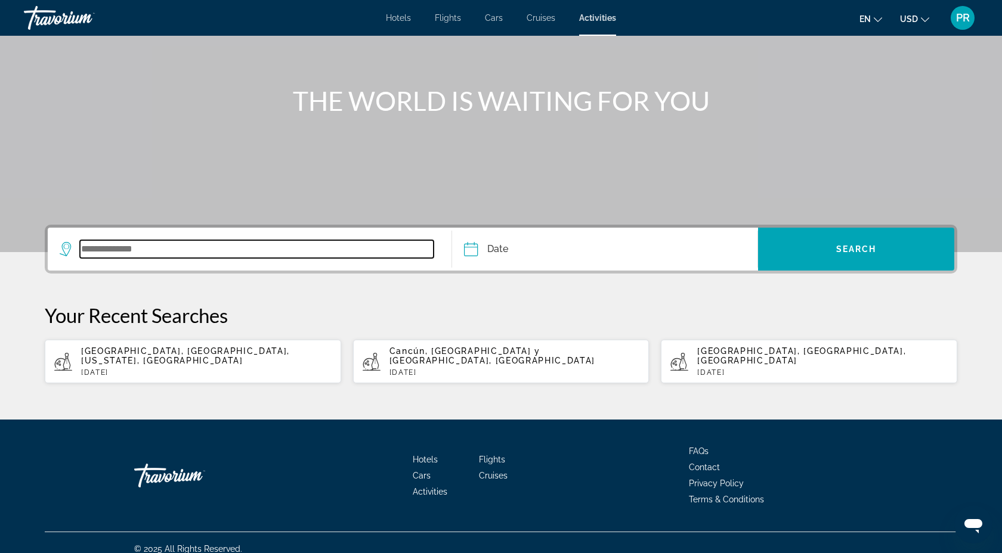
scroll to position [109, 0]
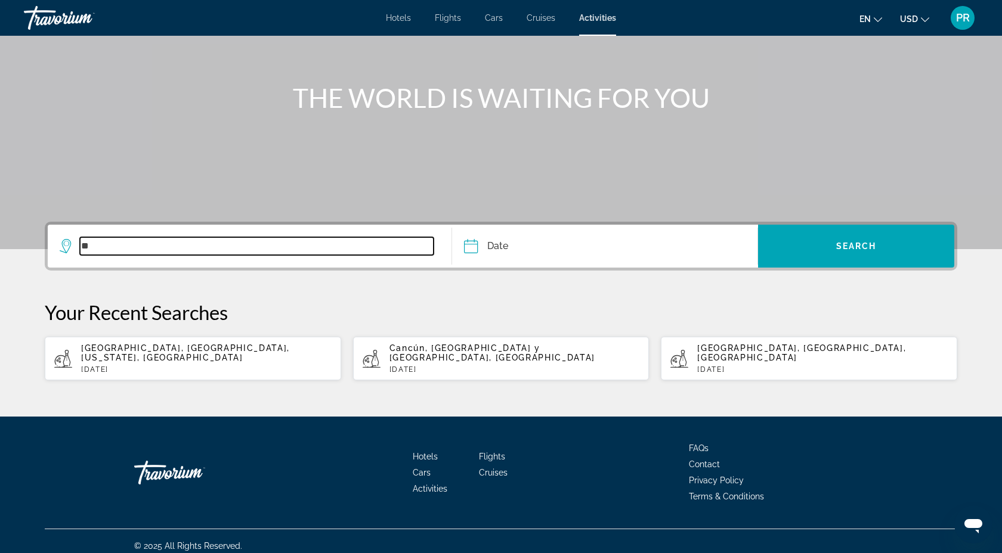
type input "*"
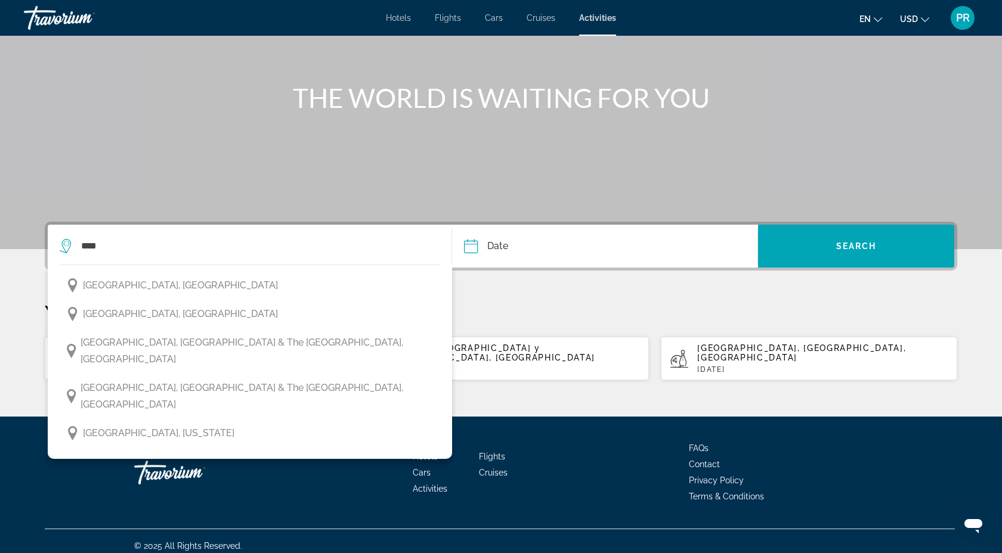
click at [143, 380] on span "Isla Mujeres, Riviera Maya & the Yucatan, Mexico" at bounding box center [257, 396] width 354 height 33
type input "**********"
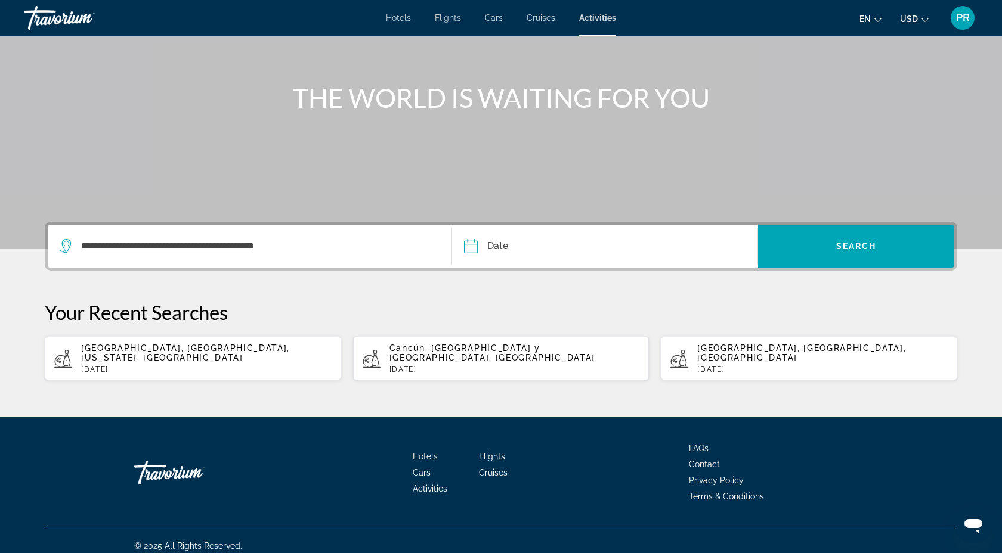
click at [465, 246] on input "Date" at bounding box center [536, 248] width 151 height 47
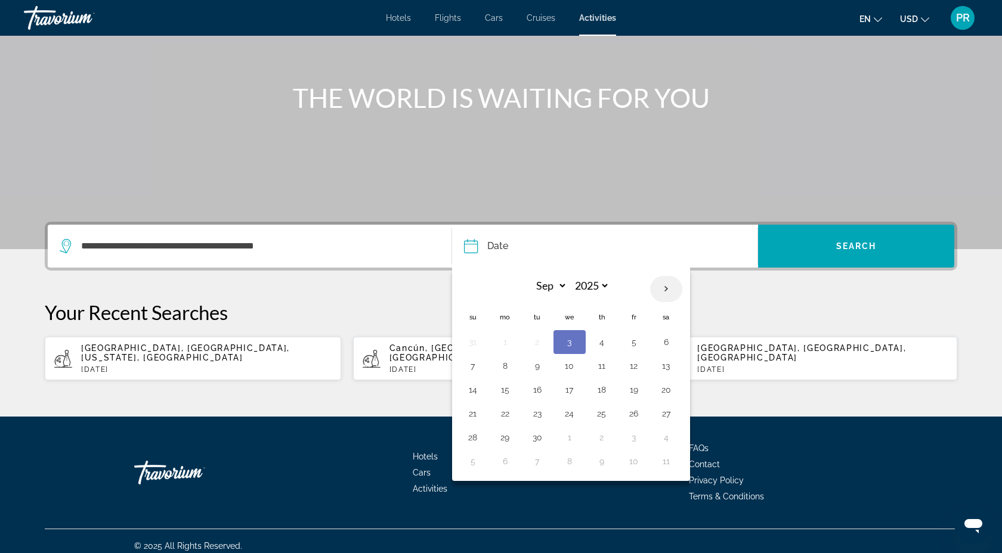
click at [665, 286] on th "Next month" at bounding box center [666, 289] width 32 height 26
select select "**"
click at [630, 360] on button "12" at bounding box center [633, 366] width 19 height 17
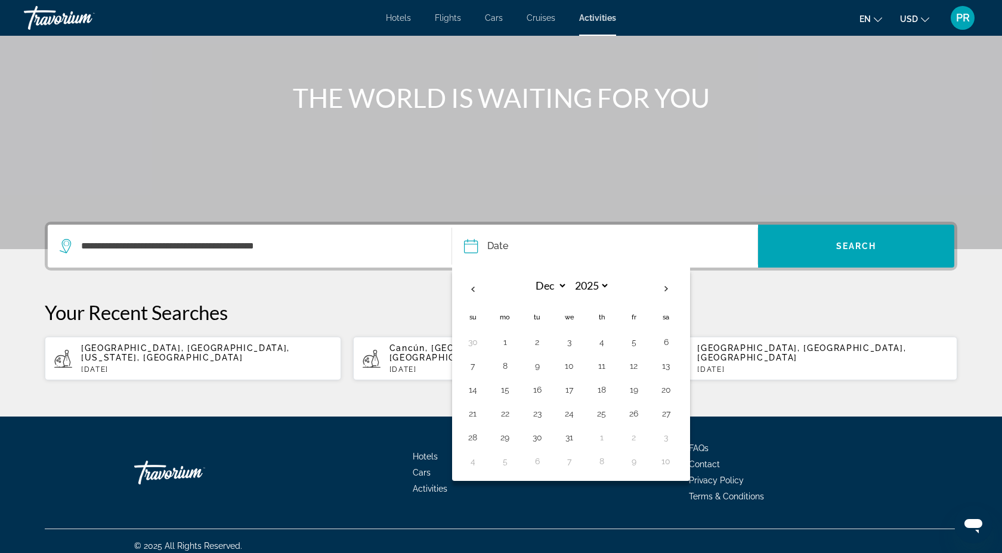
type input "**********"
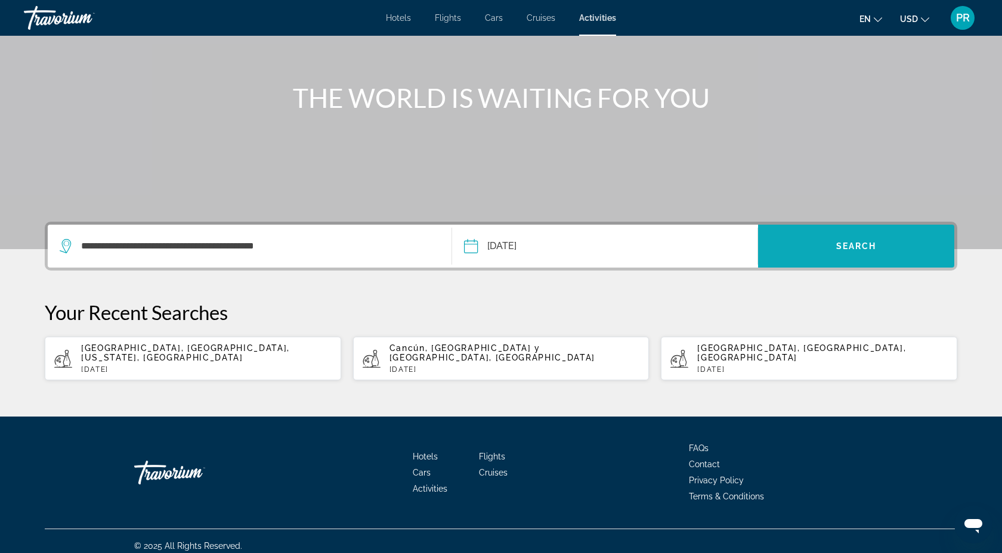
click at [818, 241] on span "Search widget" at bounding box center [856, 246] width 196 height 29
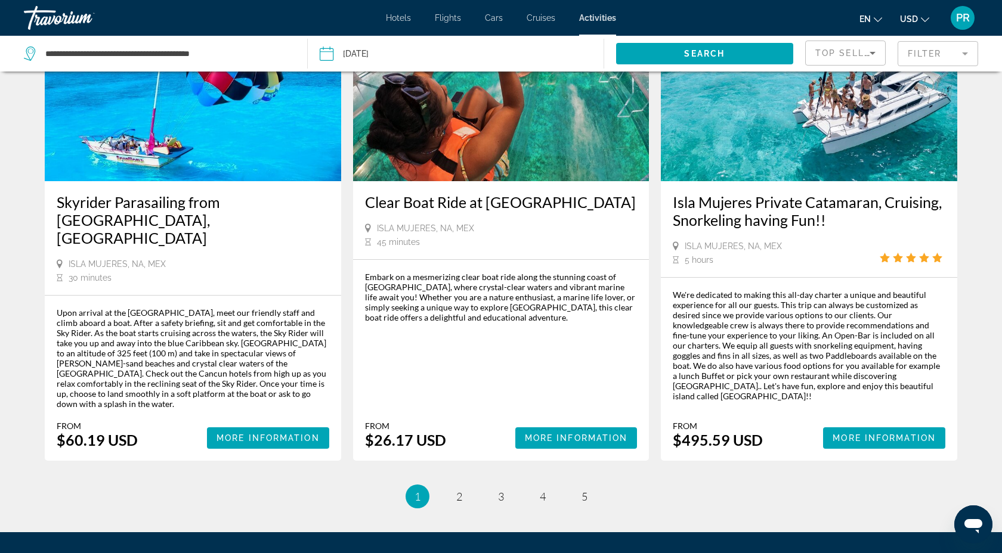
scroll to position [1551, 0]
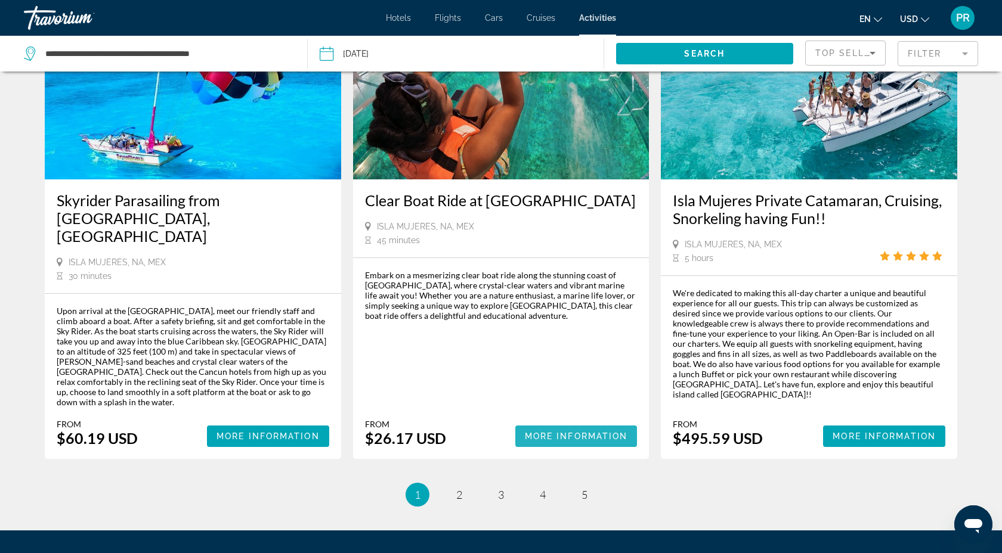
click at [585, 432] on span "More Information" at bounding box center [576, 437] width 103 height 10
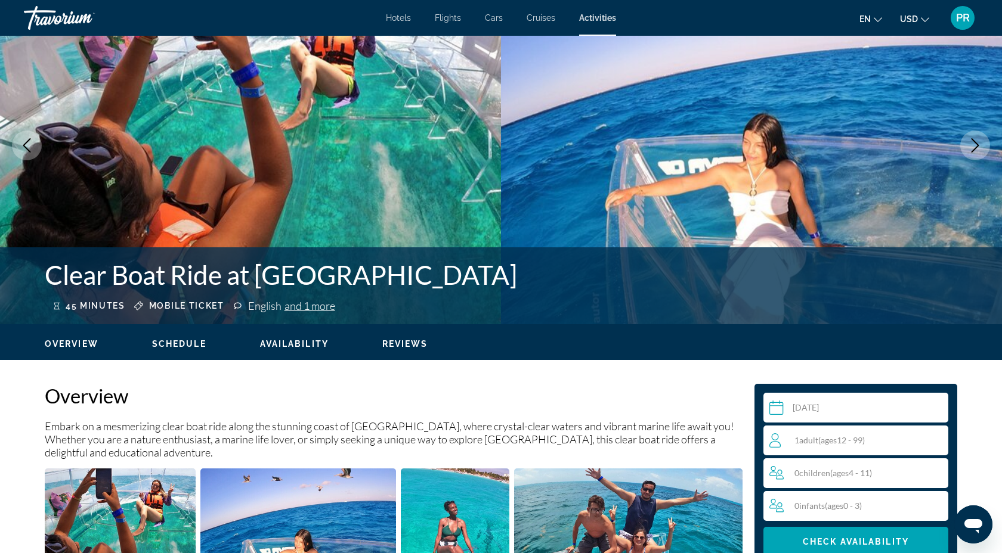
scroll to position [133, 0]
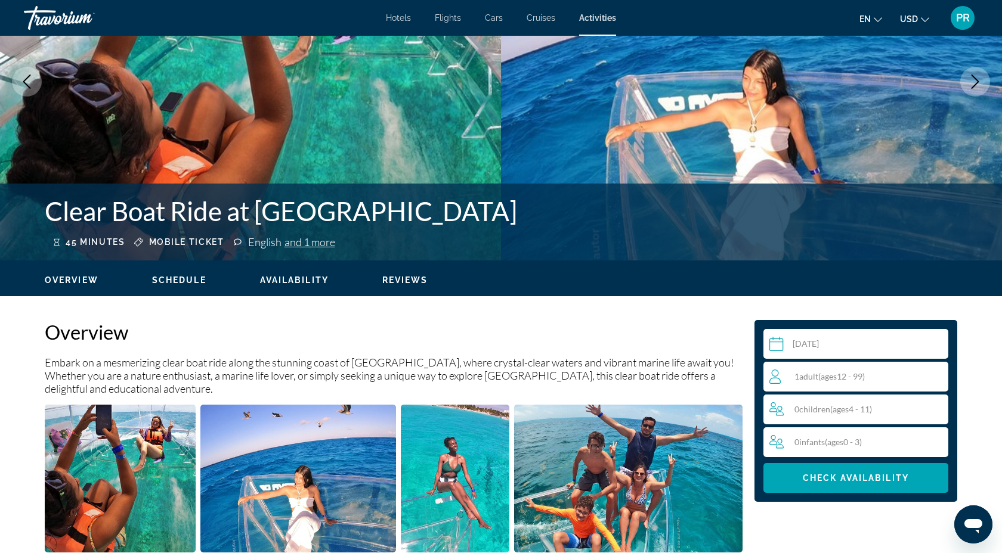
click at [872, 380] on div "1 Adult Adults ( ages 12 - 99)" at bounding box center [858, 377] width 178 height 14
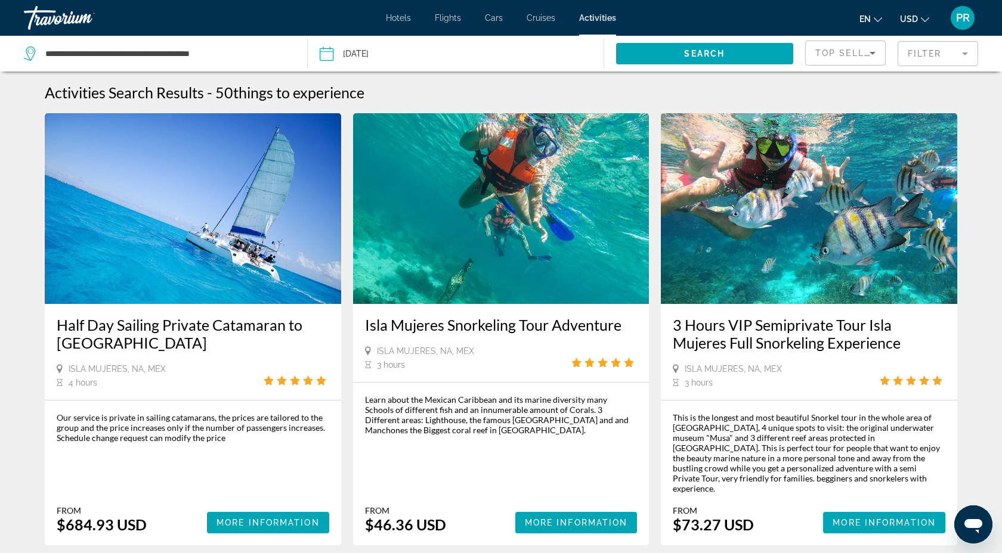
click at [399, 23] on div "Hotels Flights Cars Cruises Activities Hotels Flights Cars Cruises Activities e…" at bounding box center [501, 17] width 1002 height 31
click at [398, 19] on span "Hotels" at bounding box center [398, 18] width 25 height 10
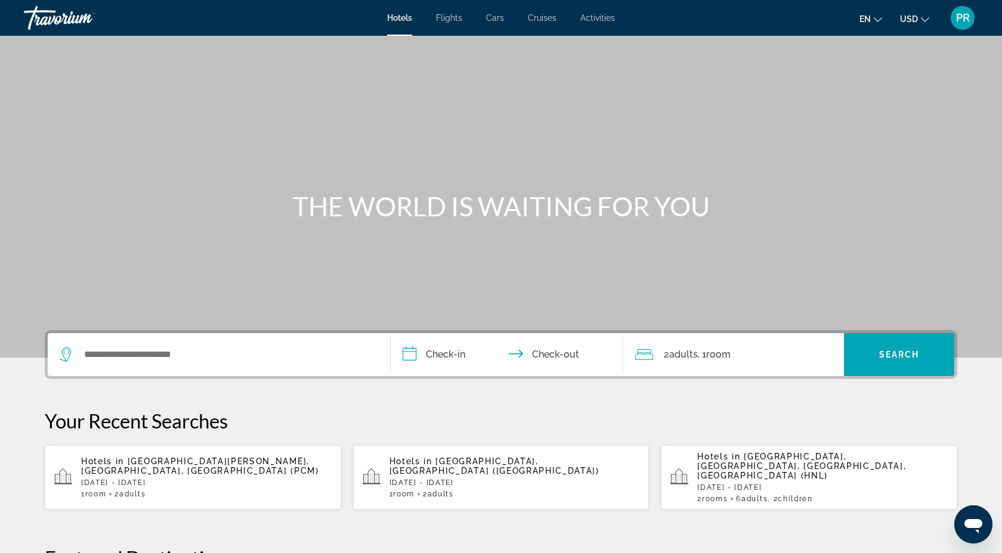
click at [964, 17] on span "PR" at bounding box center [963, 18] width 14 height 12
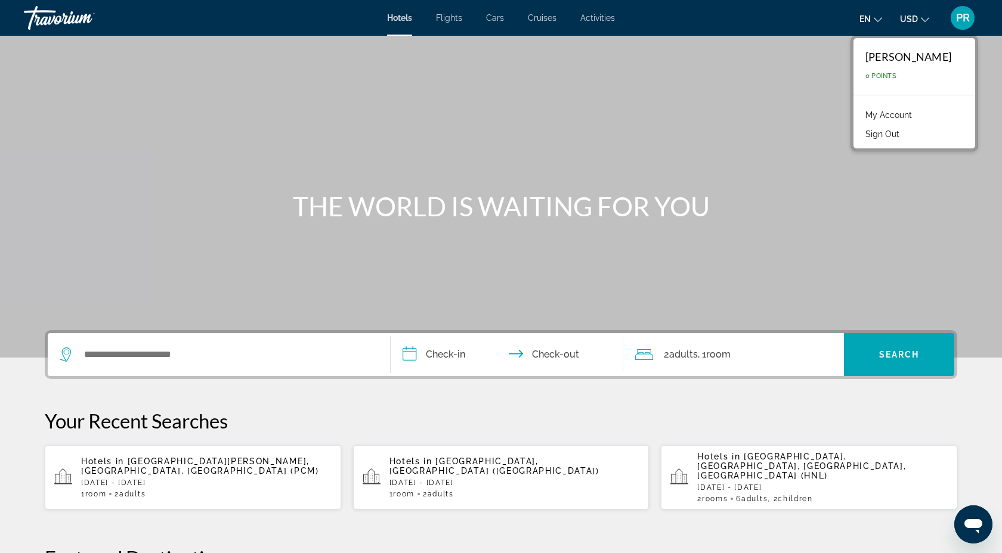
click at [788, 134] on div "Main content" at bounding box center [501, 179] width 1002 height 358
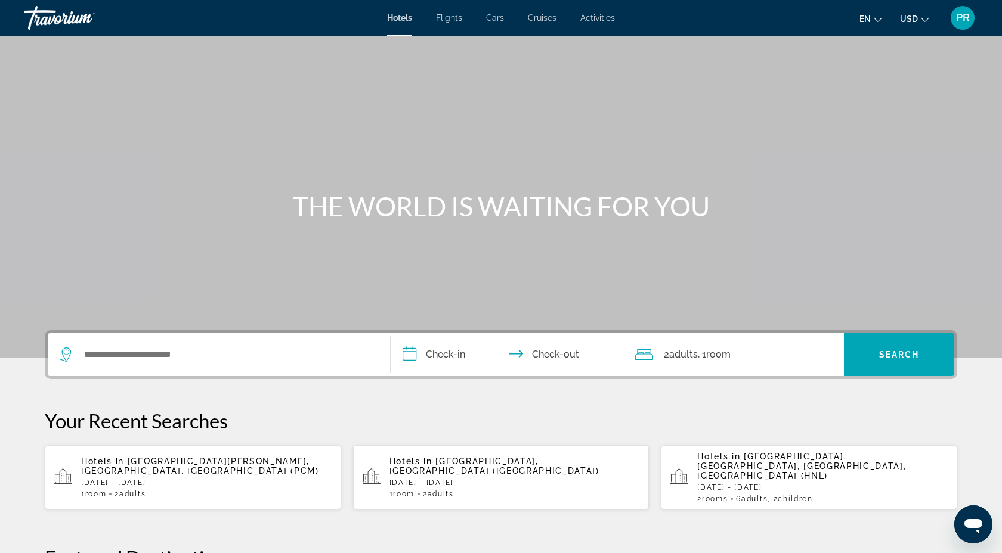
click at [959, 20] on span "PR" at bounding box center [963, 18] width 14 height 12
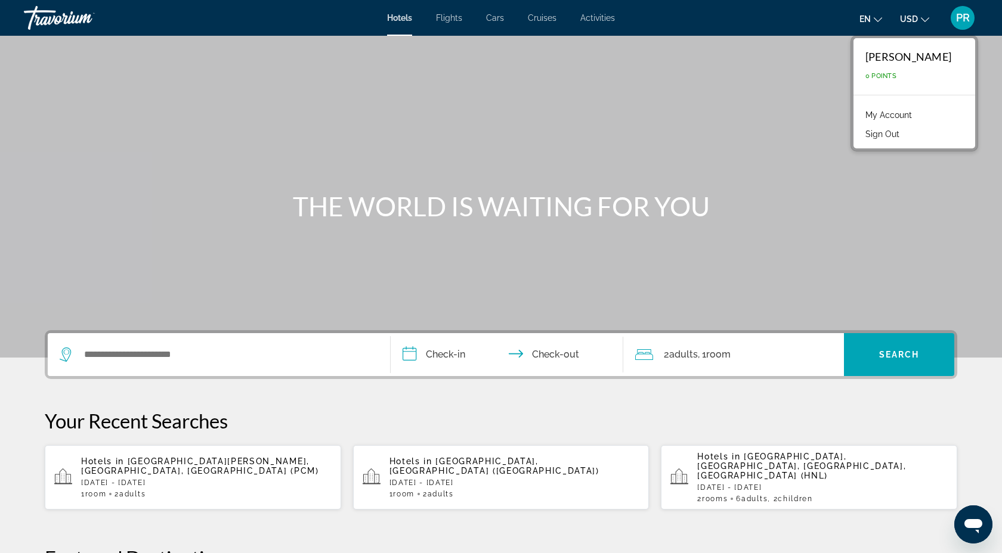
click at [760, 97] on div "Main content" at bounding box center [501, 179] width 1002 height 358
